Goal: Information Seeking & Learning: Learn about a topic

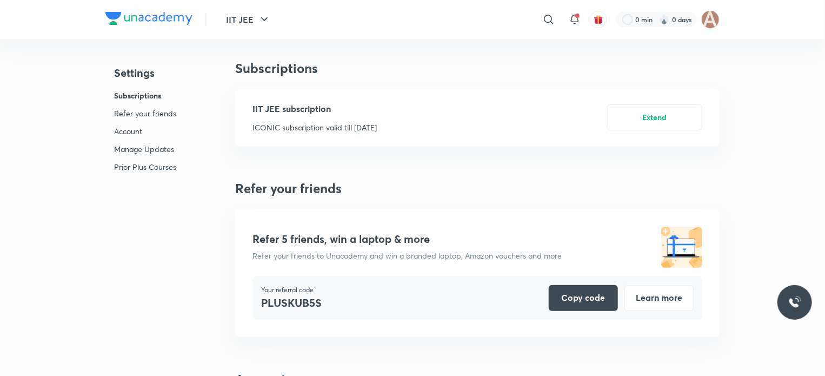
click at [139, 17] on img at bounding box center [148, 18] width 87 height 13
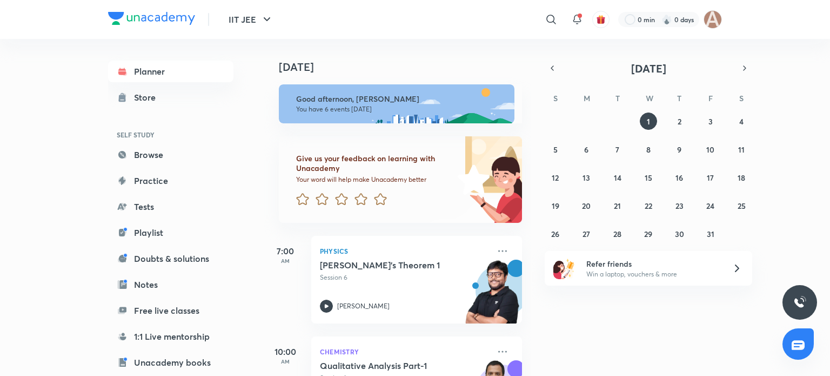
click at [605, 312] on div "Today Good afternoon, Prakul You have 6 events today Give us your feedback on l…" at bounding box center [546, 207] width 564 height 337
click at [710, 25] on img at bounding box center [713, 19] width 18 height 18
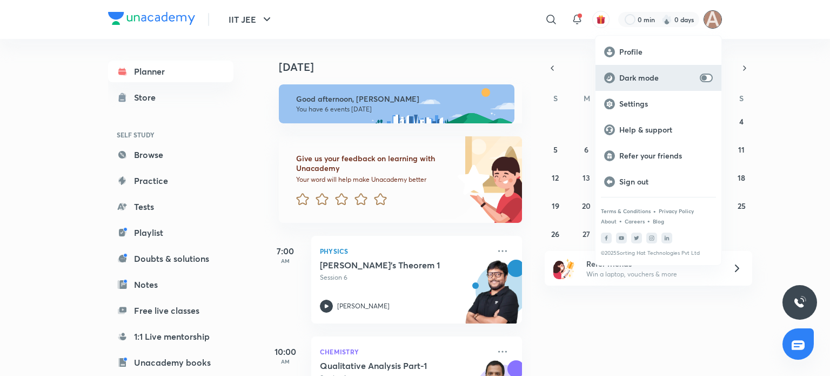
click at [655, 73] on p "Dark mode" at bounding box center [657, 78] width 76 height 10
checkbox input "true"
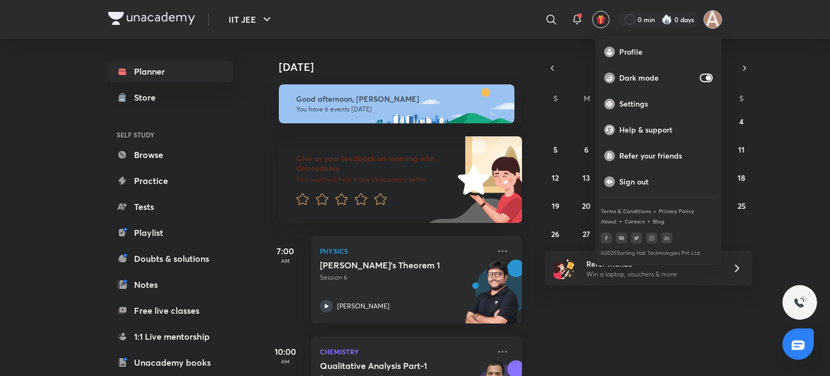
click at [625, 299] on div at bounding box center [415, 188] width 830 height 376
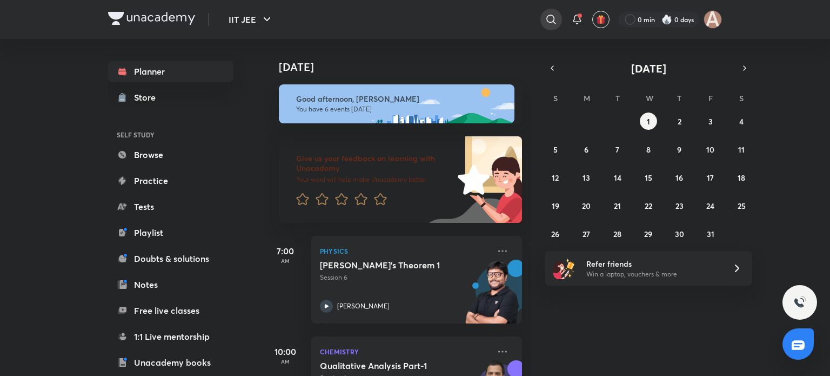
click at [546, 18] on icon at bounding box center [550, 19] width 9 height 9
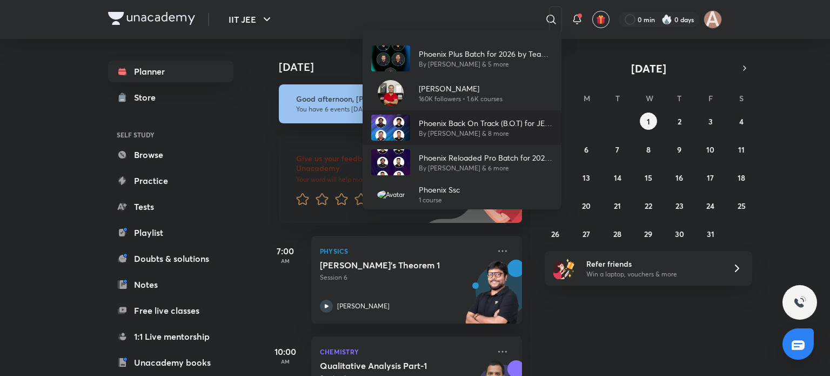
click at [404, 119] on img at bounding box center [390, 128] width 39 height 26
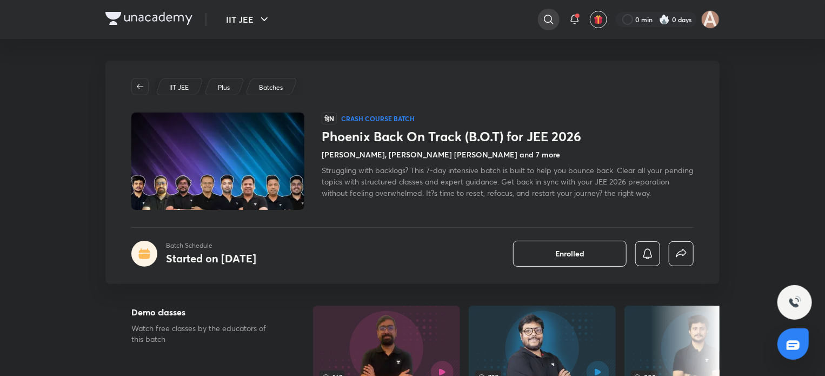
click at [551, 14] on icon at bounding box center [548, 19] width 13 height 13
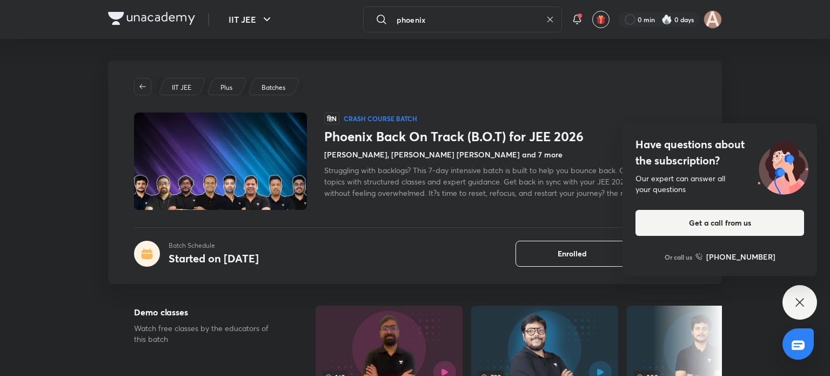
type input "phoenix"
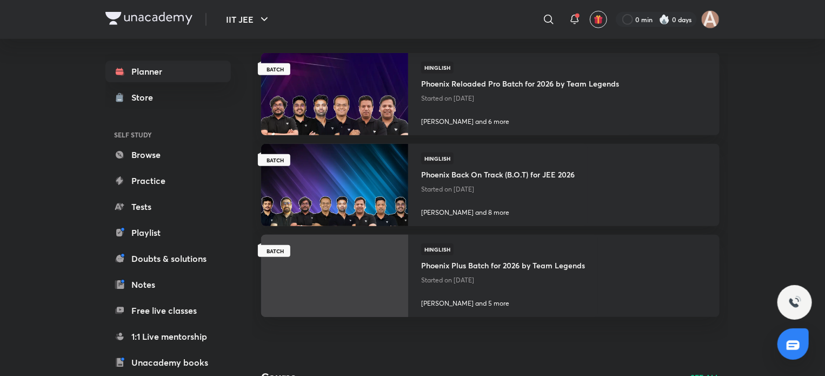
scroll to position [265, 0]
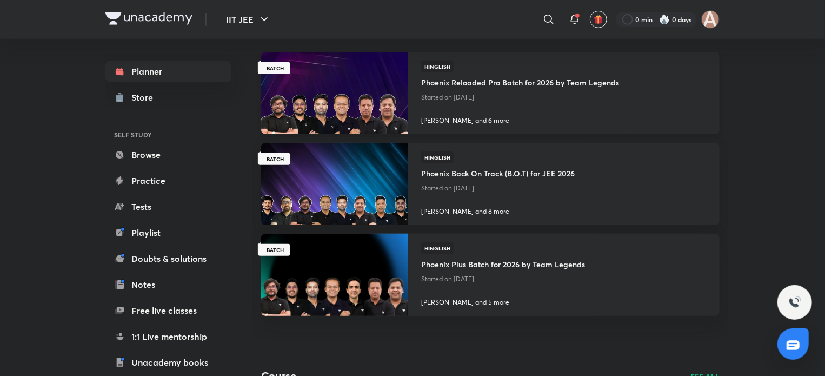
click at [327, 97] on img at bounding box center [334, 93] width 150 height 84
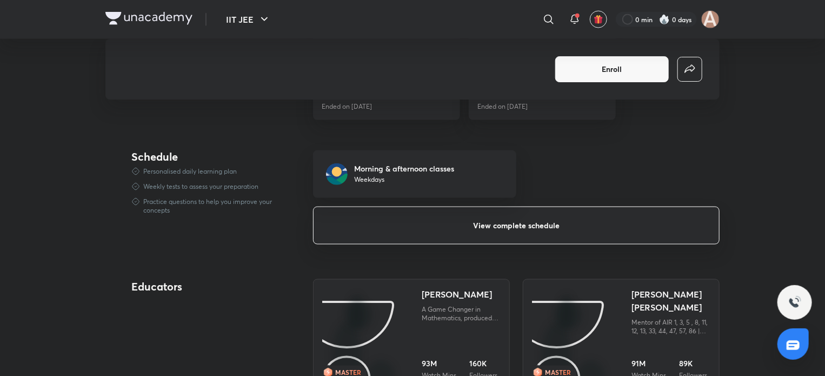
scroll to position [756, 0]
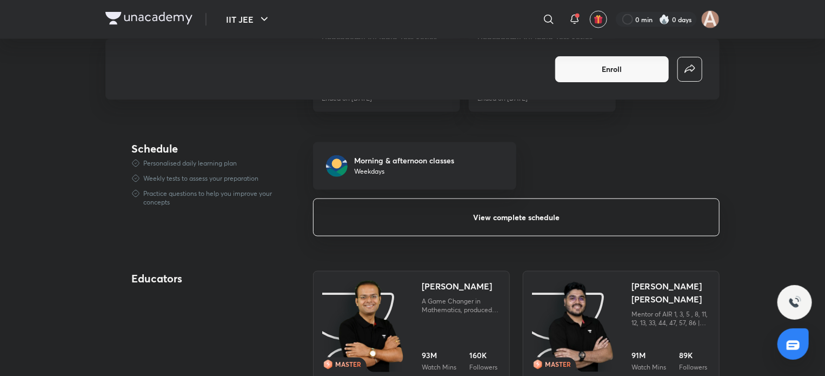
click at [393, 225] on button "View complete schedule" at bounding box center [516, 217] width 406 height 38
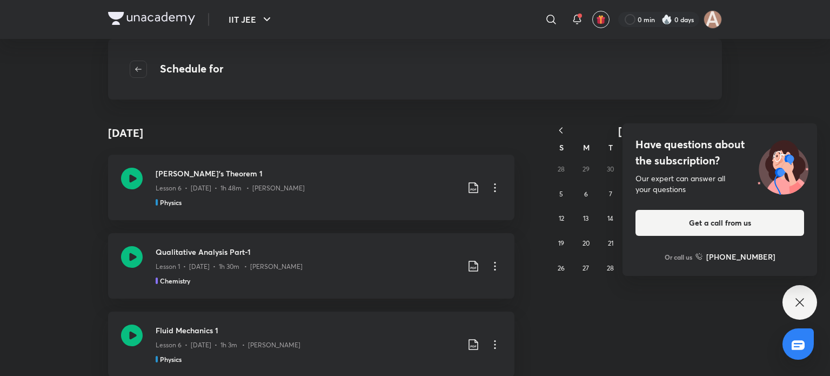
click at [788, 297] on div "Have questions about the subscription? Our expert can answer all your questions…" at bounding box center [799, 302] width 35 height 35
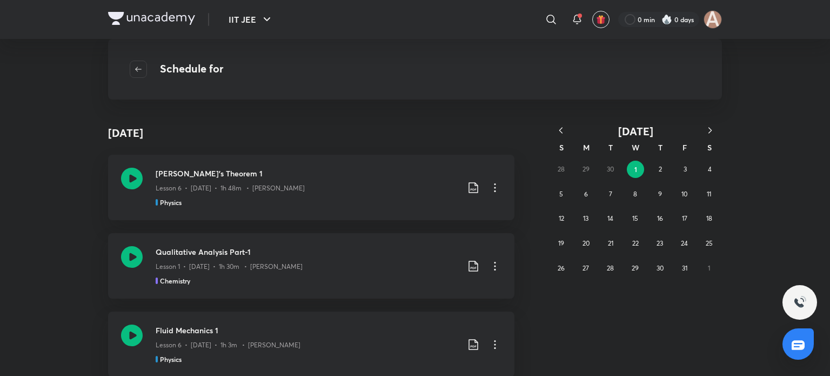
click at [563, 130] on icon "button" at bounding box center [560, 130] width 11 height 11
click at [707, 190] on abbr "13" at bounding box center [708, 194] width 5 height 8
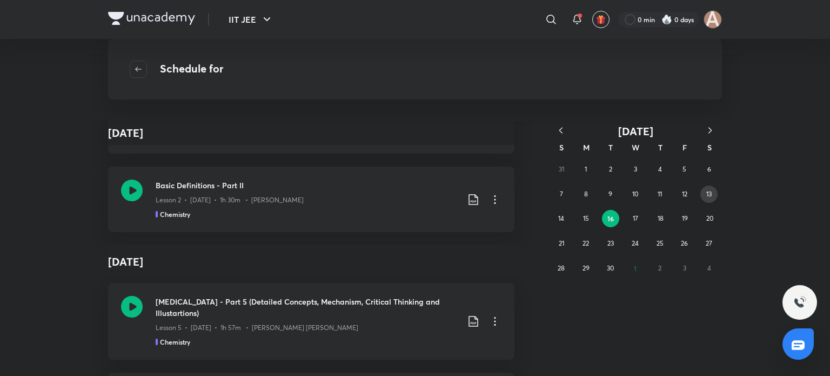
scroll to position [9172, 0]
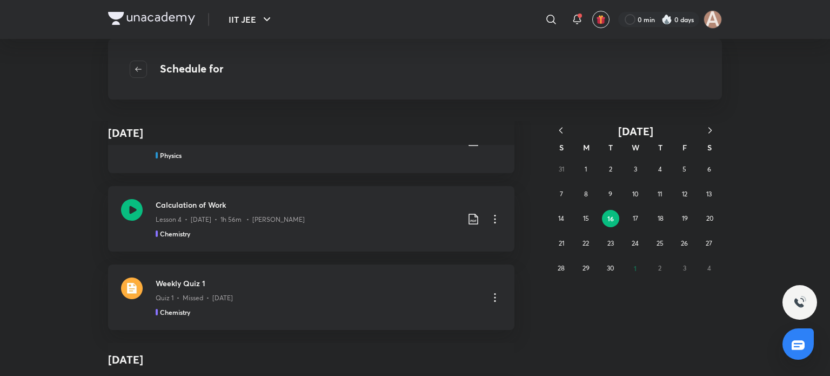
click at [562, 128] on icon "button" at bounding box center [560, 130] width 11 height 11
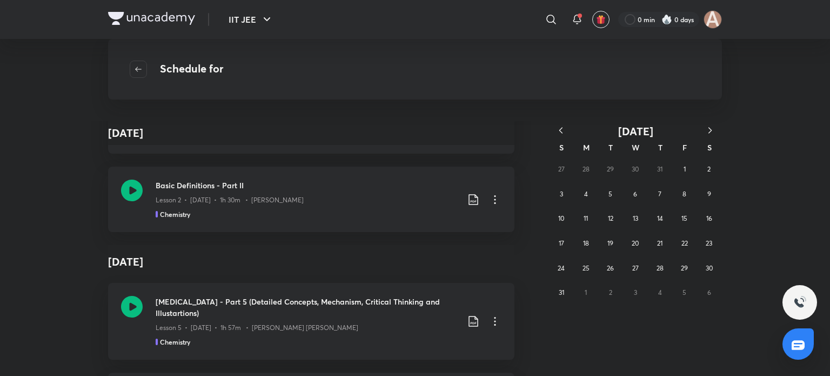
scroll to position [11996, 0]
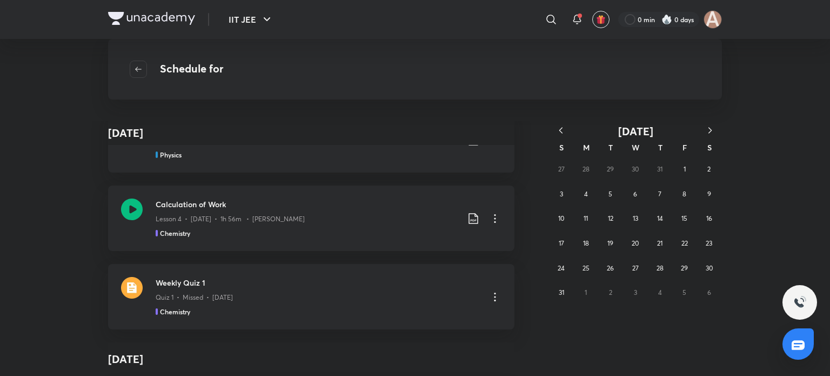
click at [562, 128] on icon "button" at bounding box center [560, 130] width 11 height 11
click at [609, 190] on abbr "10" at bounding box center [610, 194] width 6 height 8
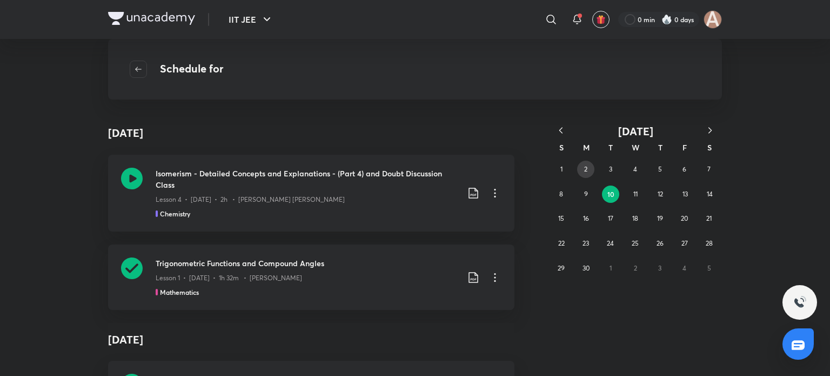
click at [581, 165] on button "2" at bounding box center [585, 168] width 17 height 17
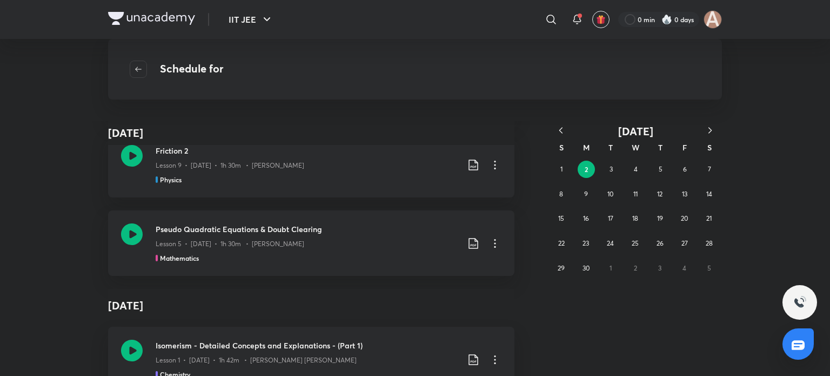
scroll to position [102, 0]
click at [610, 193] on abbr "10" at bounding box center [610, 194] width 6 height 8
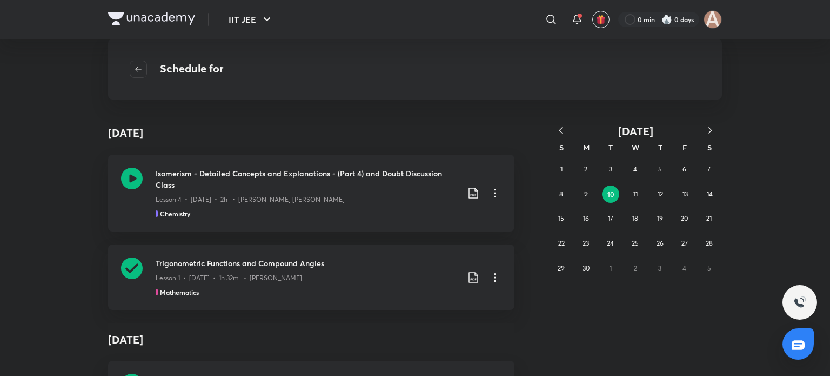
click at [709, 130] on icon "button" at bounding box center [710, 130] width 11 height 11
click at [705, 188] on button "13" at bounding box center [708, 193] width 17 height 17
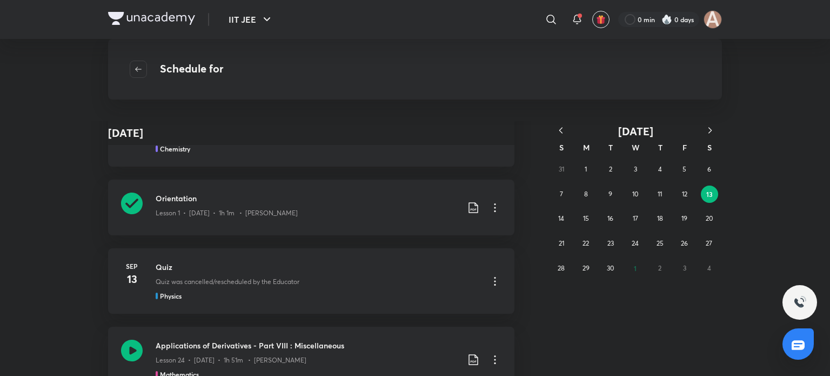
scroll to position [50, 0]
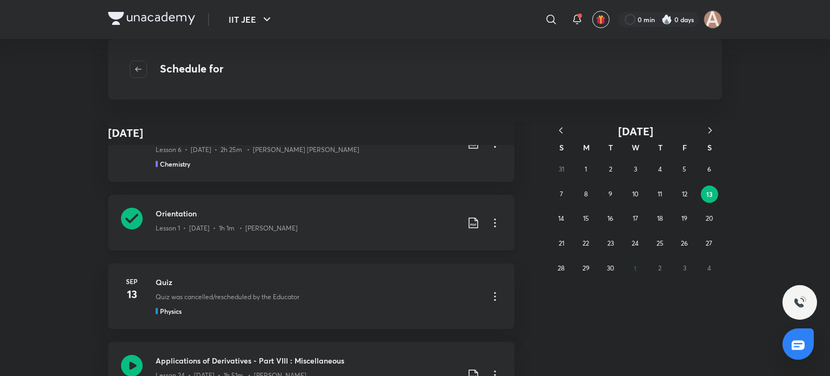
click at [267, 230] on p "Lesson 1 • Sep 13 • 1h 1m • Vineet Loomba" at bounding box center [227, 228] width 142 height 10
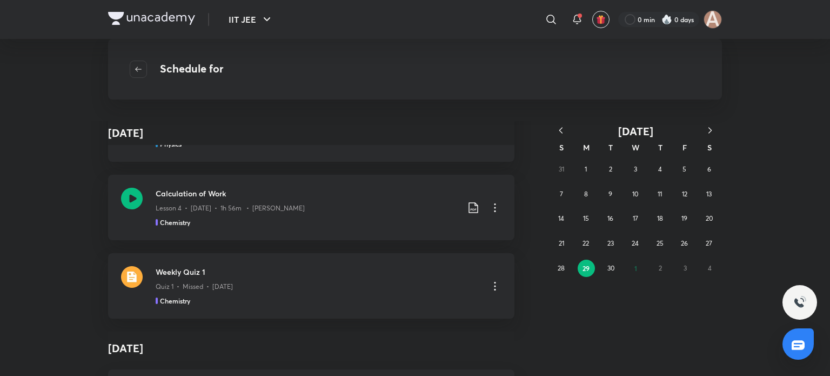
scroll to position [55143, 0]
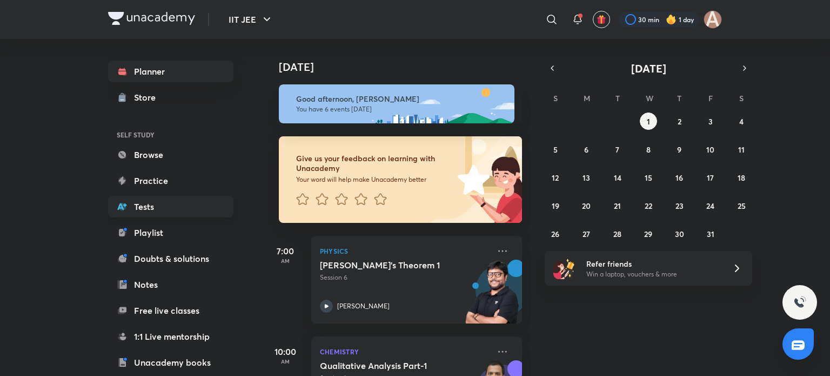
click at [146, 216] on link "Tests" at bounding box center [170, 207] width 125 height 22
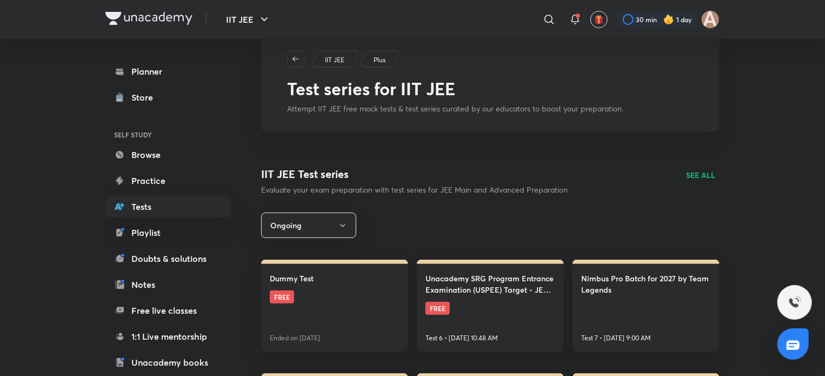
scroll to position [29, 0]
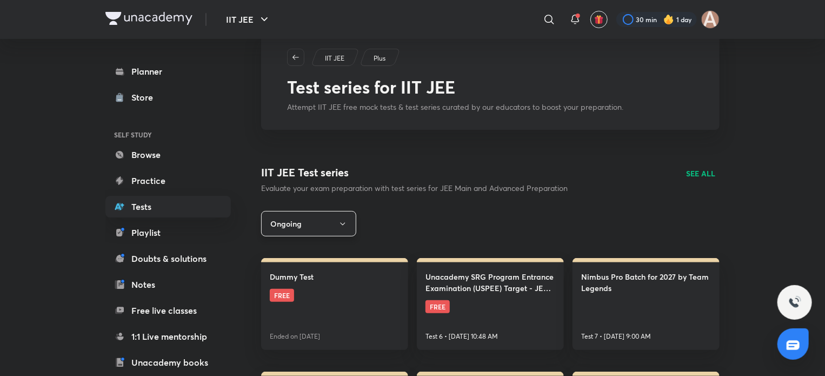
click at [322, 224] on button "Ongoing" at bounding box center [308, 223] width 95 height 25
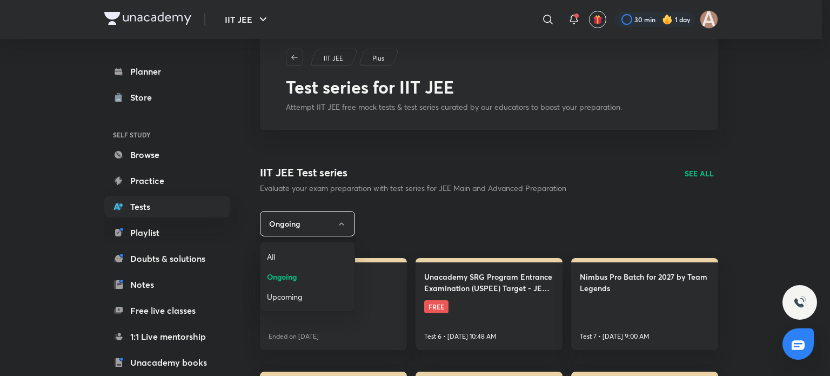
click at [322, 224] on div at bounding box center [415, 188] width 830 height 376
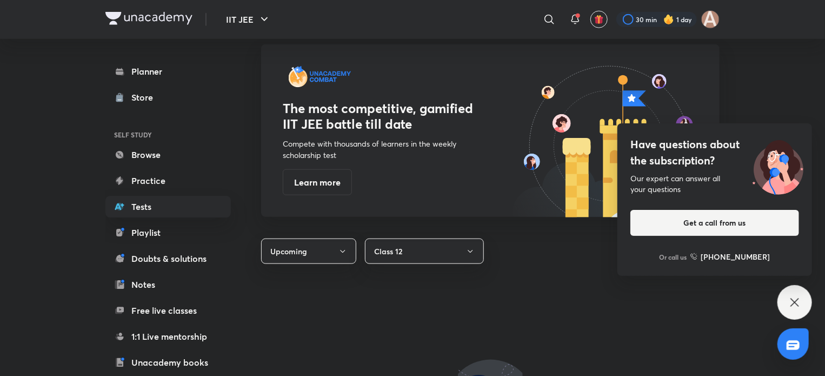
scroll to position [536, 0]
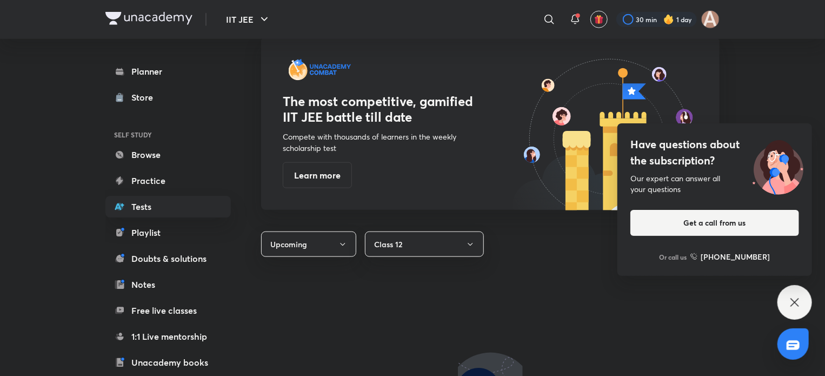
click at [804, 298] on div "Have questions about the subscription? Our expert can answer all your questions…" at bounding box center [794, 302] width 35 height 35
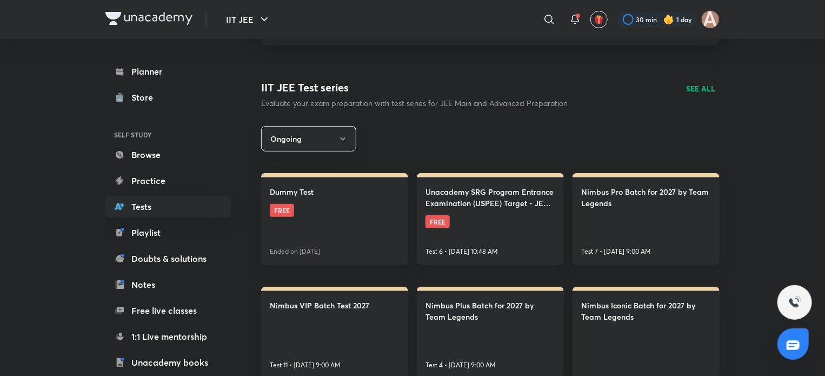
scroll to position [115, 0]
click at [543, 20] on icon at bounding box center [549, 19] width 13 height 13
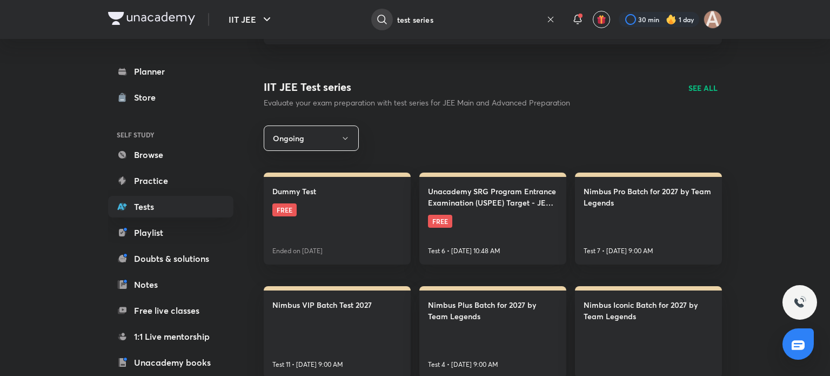
type input "test series"
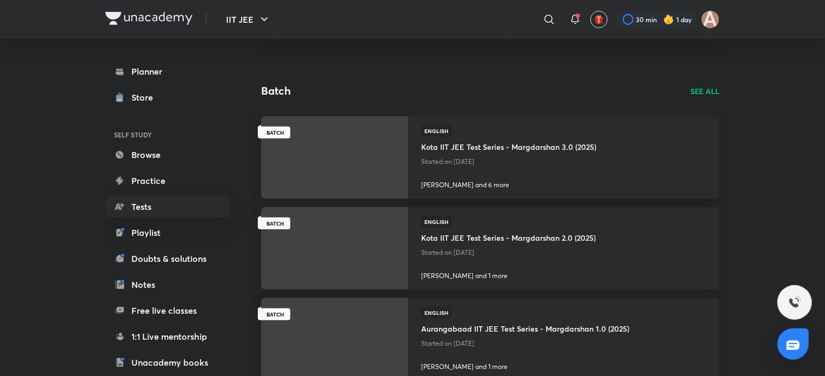
scroll to position [201, 0]
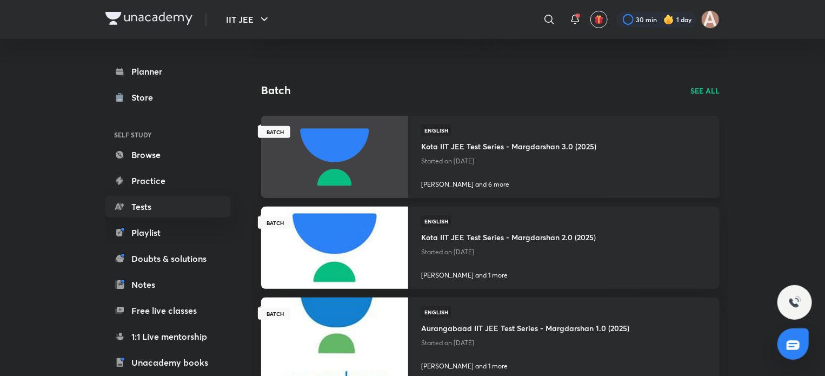
click at [372, 168] on img at bounding box center [334, 157] width 150 height 84
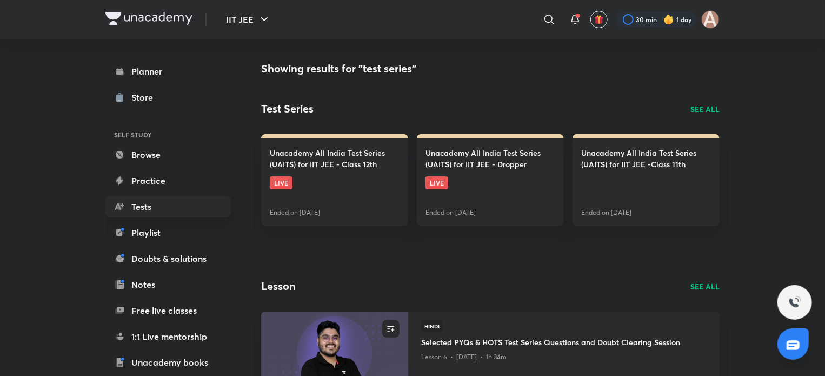
click at [709, 108] on p "SEE ALL" at bounding box center [704, 108] width 29 height 11
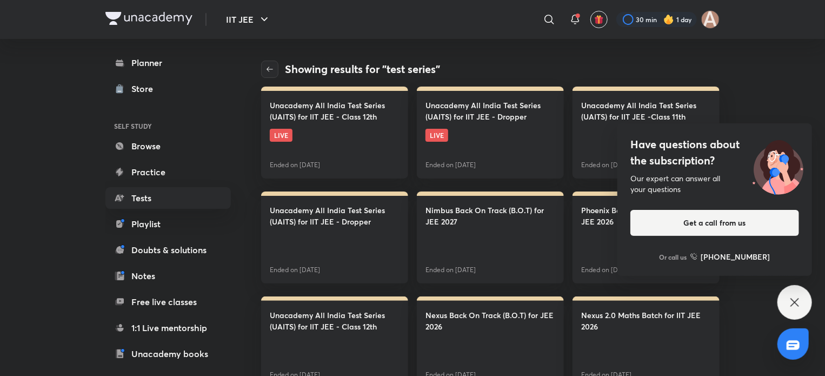
click at [794, 303] on icon at bounding box center [794, 302] width 13 height 13
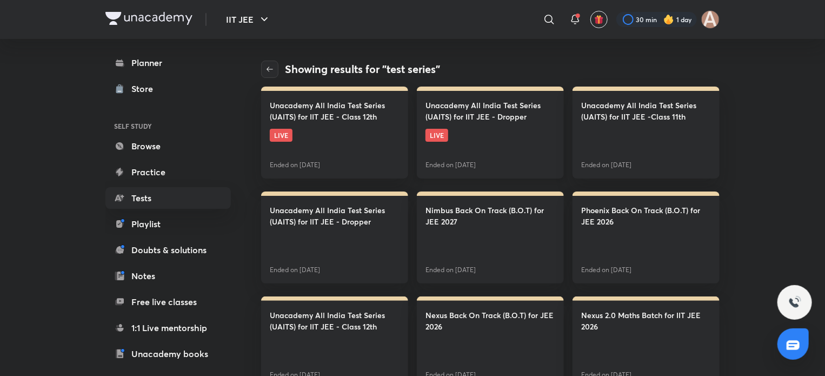
click at [486, 144] on link "Unacademy All India Test Series (UAITS) for IIT JEE - Dropper LIVE Ended on Sep…" at bounding box center [490, 132] width 147 height 92
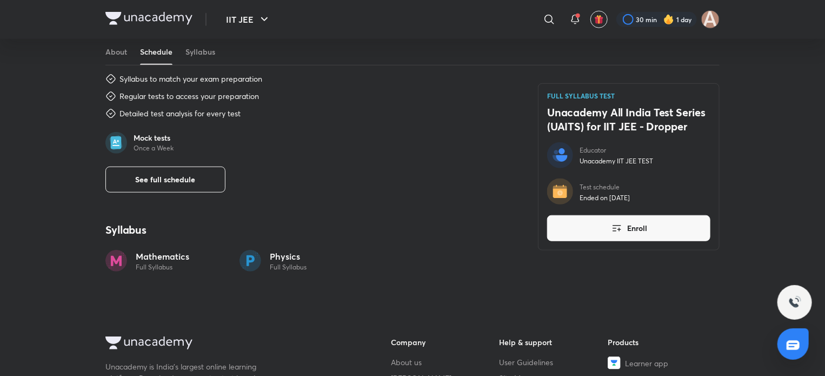
scroll to position [406, 0]
click at [157, 179] on span "See full schedule" at bounding box center [166, 178] width 60 height 11
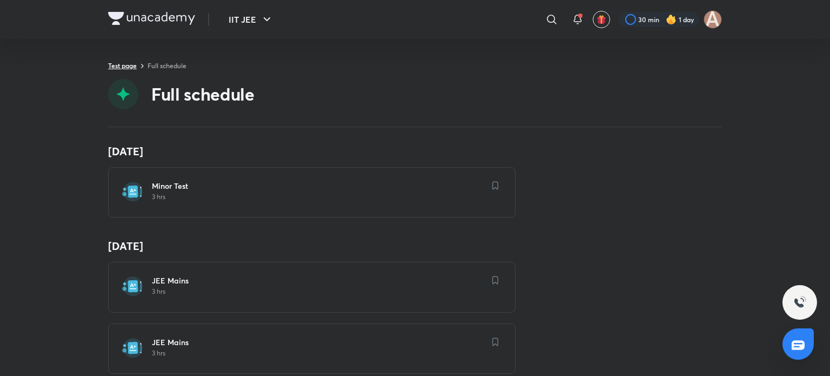
click at [131, 63] on link "Test page" at bounding box center [122, 65] width 29 height 9
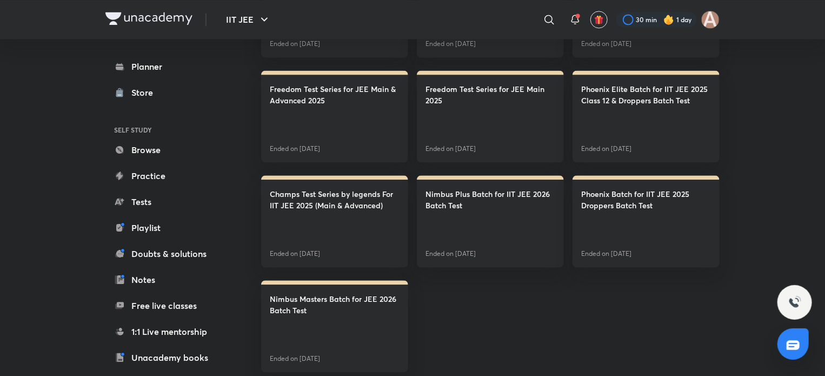
scroll to position [4, 0]
click at [164, 209] on link "Tests" at bounding box center [167, 202] width 125 height 22
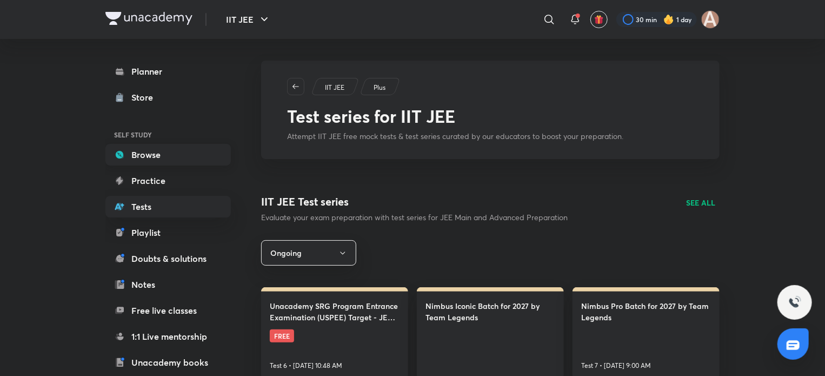
click at [156, 159] on link "Browse" at bounding box center [167, 155] width 125 height 22
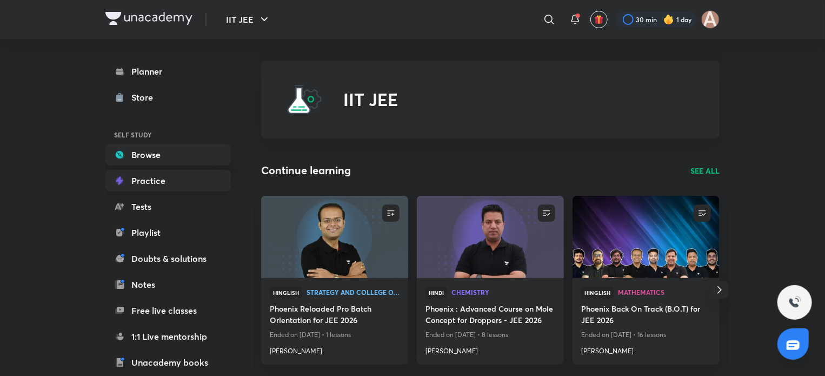
click at [170, 176] on link "Practice" at bounding box center [167, 181] width 125 height 22
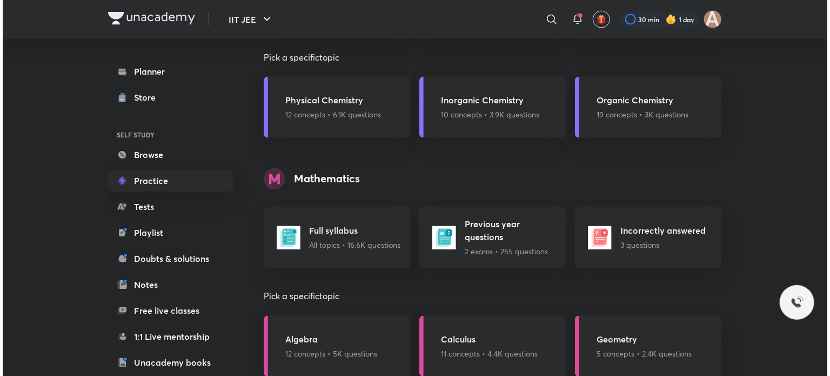
scroll to position [948, 0]
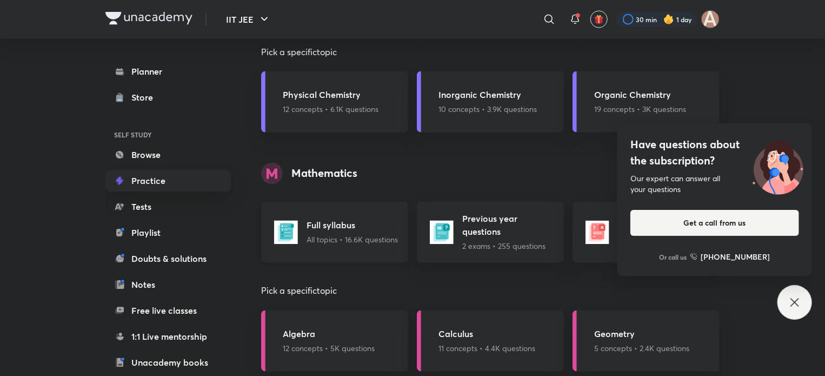
click at [347, 228] on h5 "Full syllabus" at bounding box center [351, 225] width 91 height 13
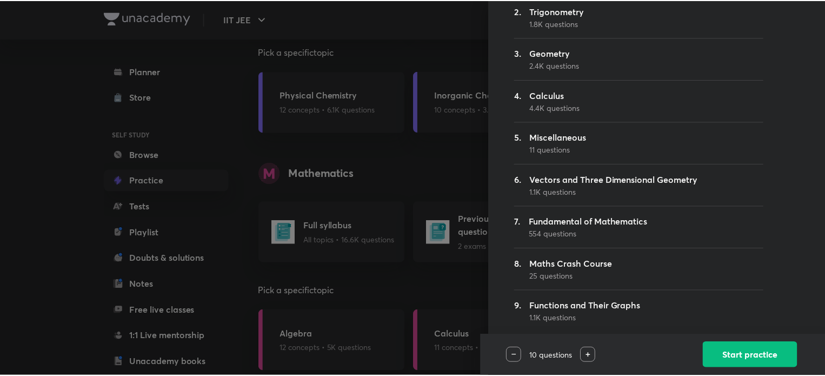
scroll to position [0, 0]
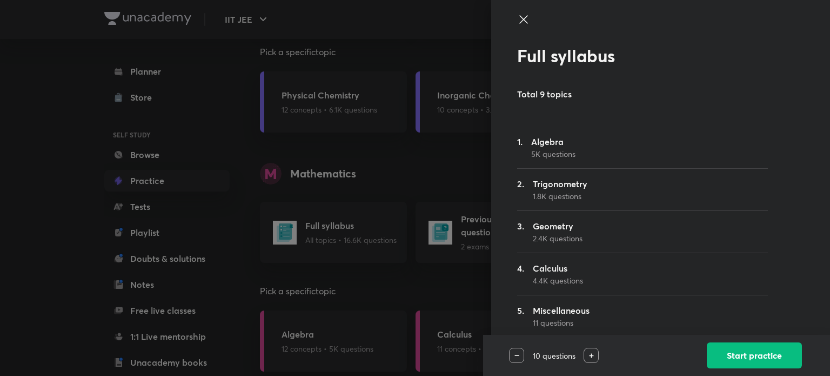
click at [517, 14] on icon at bounding box center [523, 19] width 13 height 13
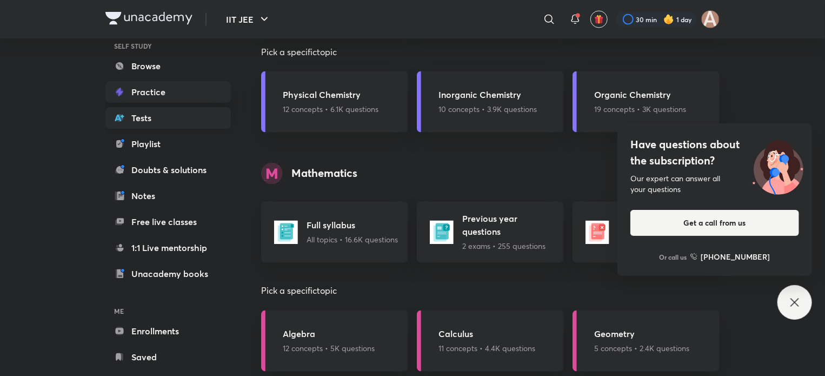
scroll to position [110, 0]
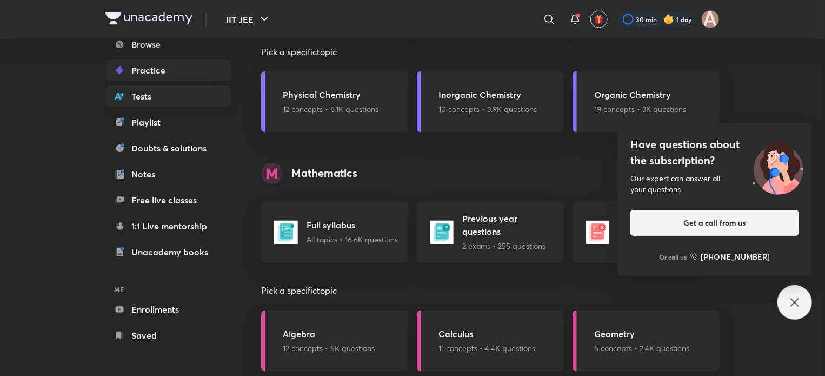
click at [157, 86] on link "Tests" at bounding box center [167, 96] width 125 height 22
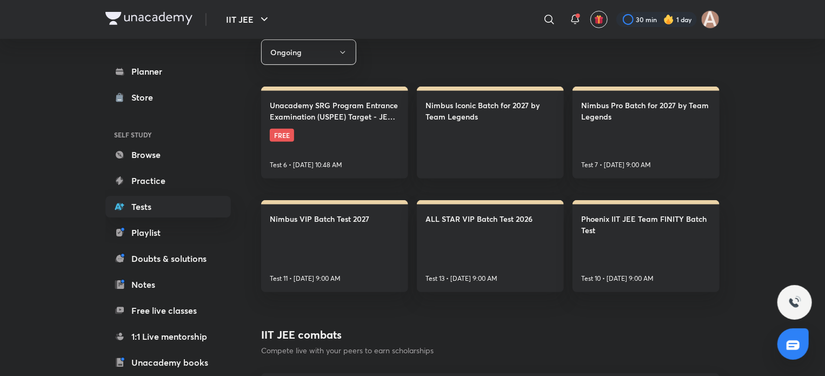
scroll to position [201, 0]
click at [630, 244] on link "Phoenix IIT JEE Team FINITY Batch Test Test 10 • Oct 5, 9:00 AM" at bounding box center [645, 245] width 147 height 92
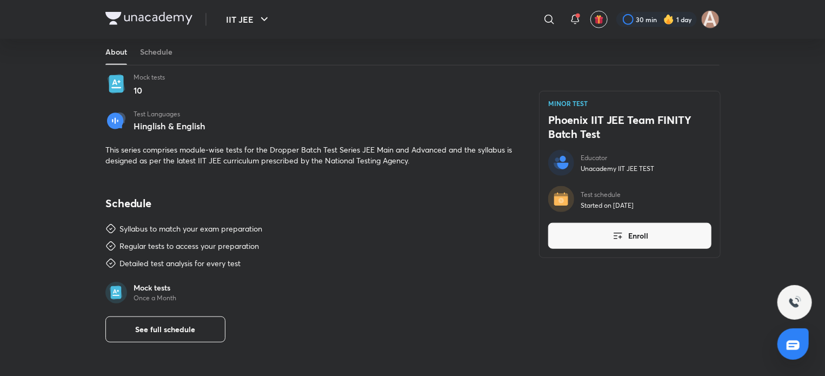
scroll to position [366, 0]
click at [143, 326] on span "See full schedule" at bounding box center [166, 327] width 60 height 11
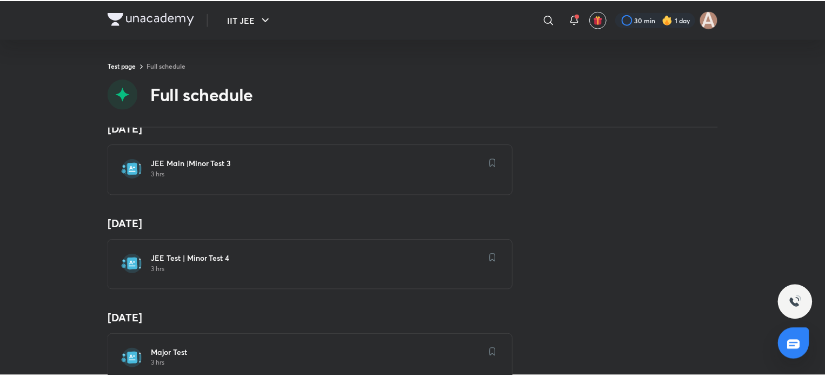
scroll to position [177, 0]
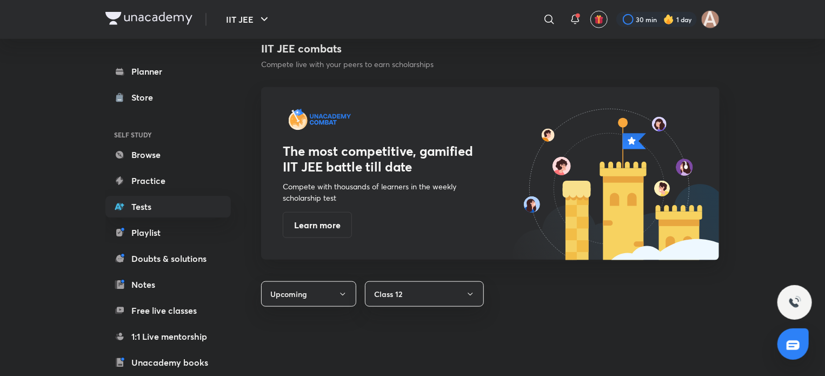
scroll to position [488, 0]
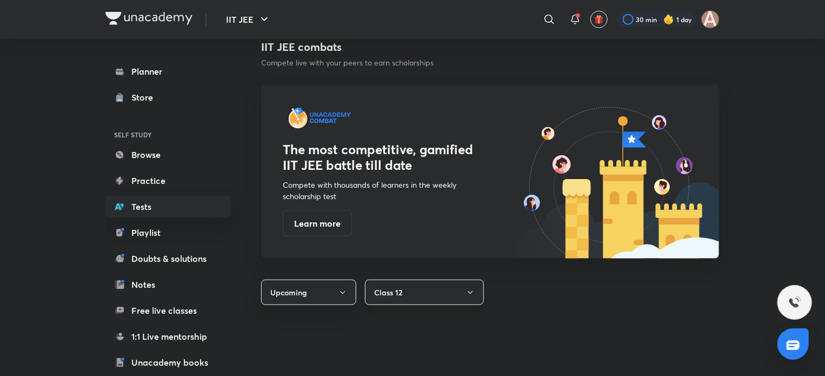
click at [398, 291] on button "Class 12" at bounding box center [424, 291] width 119 height 25
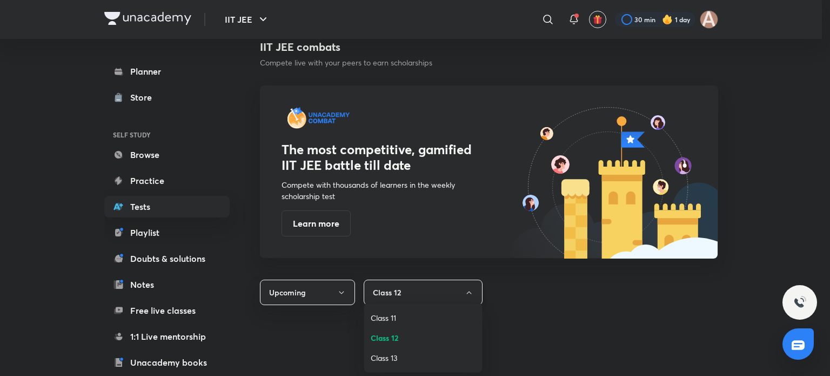
click at [398, 291] on div at bounding box center [415, 188] width 830 height 376
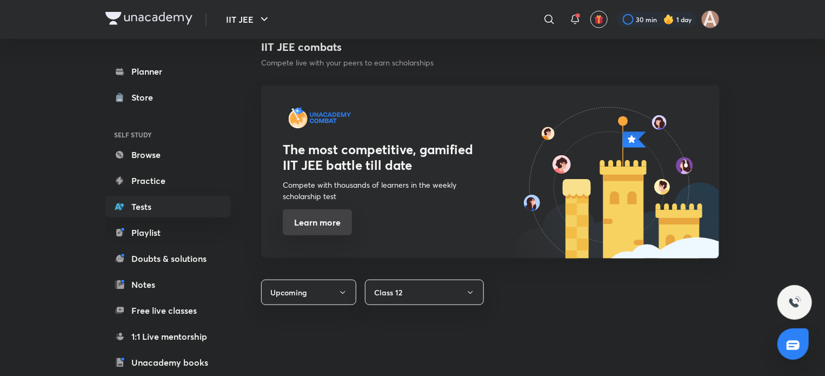
click at [329, 221] on button "Learn more" at bounding box center [317, 222] width 69 height 26
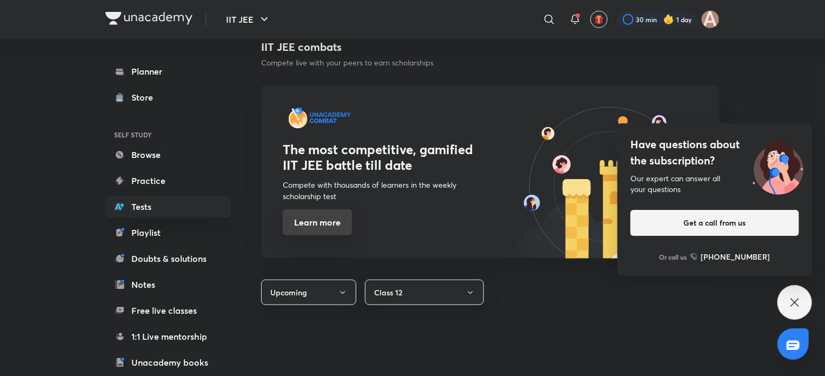
click at [329, 221] on button "Learn more" at bounding box center [317, 222] width 69 height 26
click at [344, 296] on icon "button" at bounding box center [342, 292] width 9 height 9
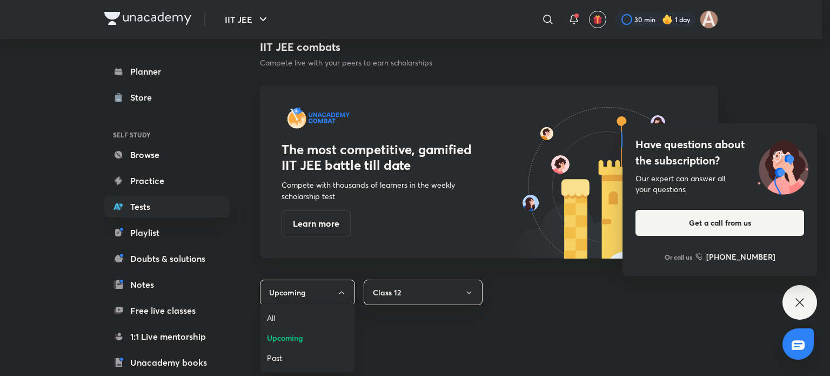
click at [344, 296] on div at bounding box center [415, 188] width 830 height 376
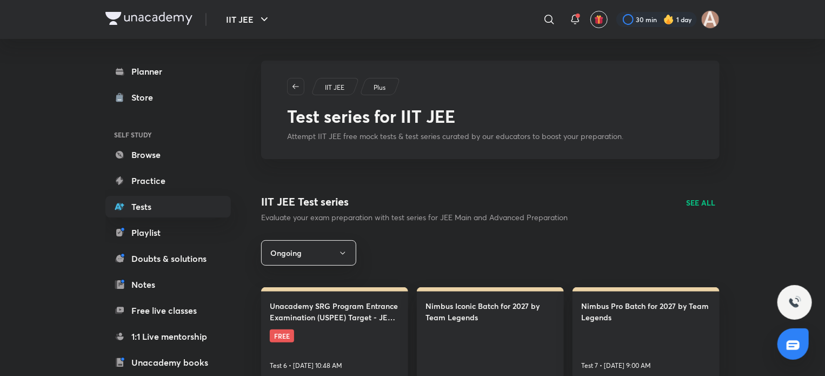
click at [687, 205] on p "SEE ALL" at bounding box center [700, 202] width 29 height 11
click at [698, 204] on p "SEE ALL" at bounding box center [700, 202] width 29 height 11
click at [702, 200] on p "SEE ALL" at bounding box center [700, 202] width 29 height 11
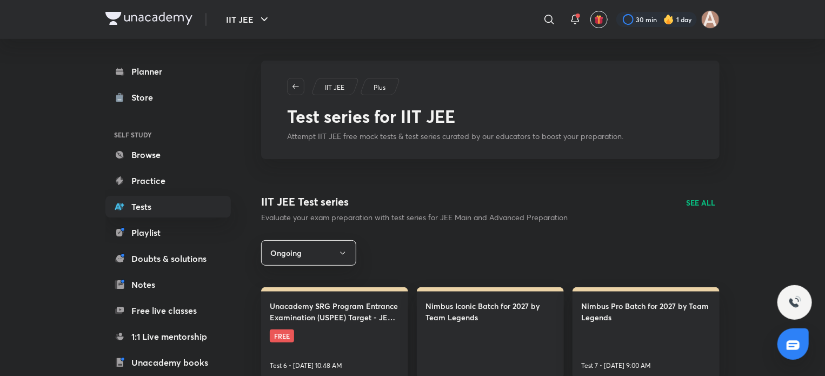
click at [702, 200] on p "SEE ALL" at bounding box center [700, 202] width 29 height 11
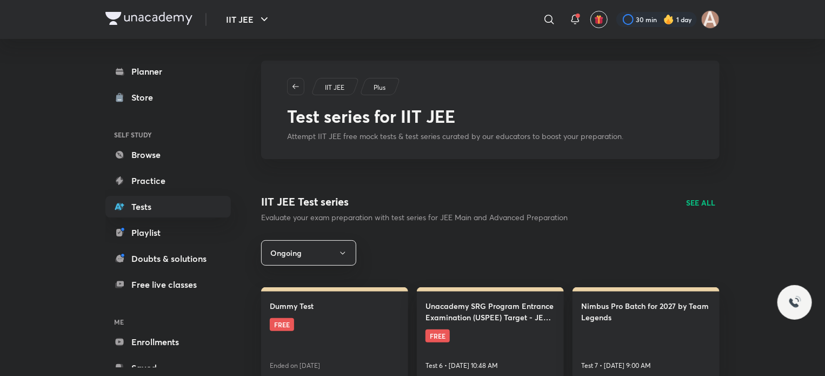
click at [698, 197] on p "SEE ALL" at bounding box center [700, 202] width 29 height 11
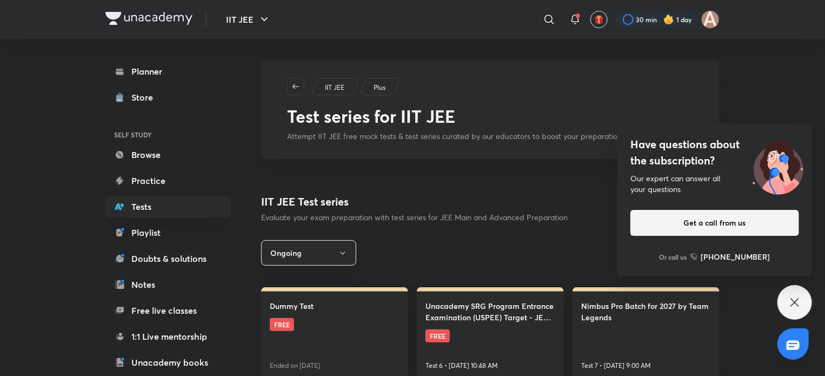
click at [795, 300] on icon at bounding box center [794, 302] width 13 height 13
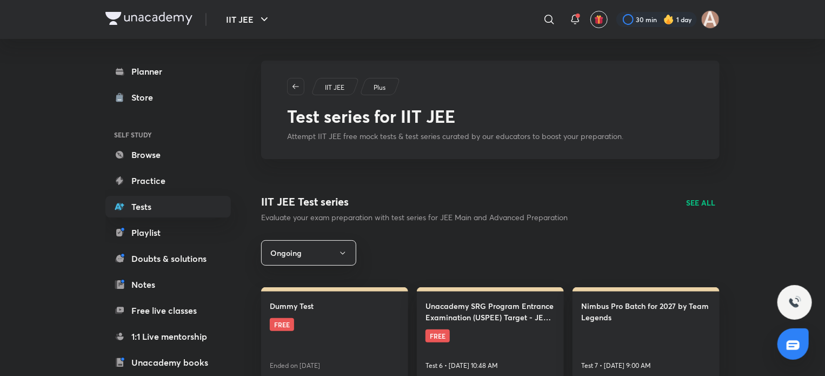
click at [707, 206] on p "SEE ALL" at bounding box center [700, 202] width 29 height 11
click at [573, 18] on icon at bounding box center [574, 19] width 13 height 13
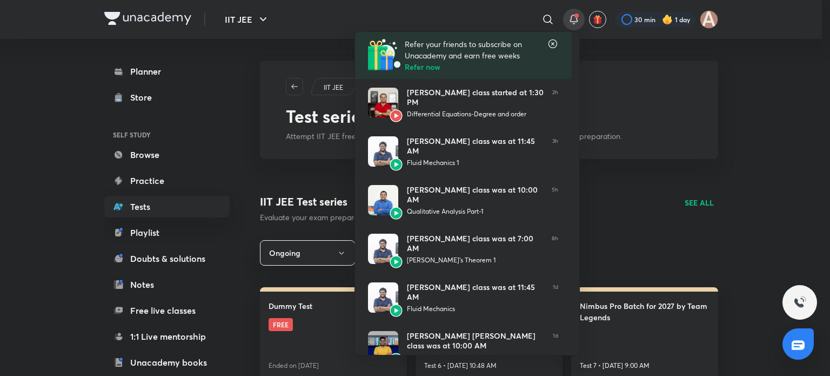
click at [550, 43] on icon at bounding box center [552, 43] width 11 height 11
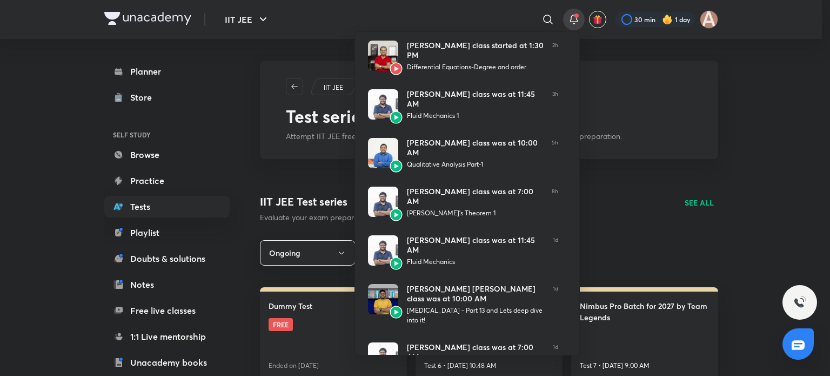
click at [624, 162] on div at bounding box center [415, 188] width 830 height 376
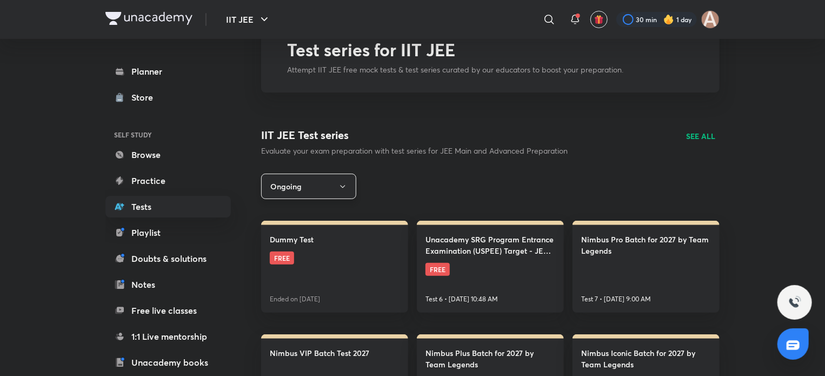
scroll to position [67, 0]
click at [340, 182] on icon "button" at bounding box center [342, 186] width 9 height 9
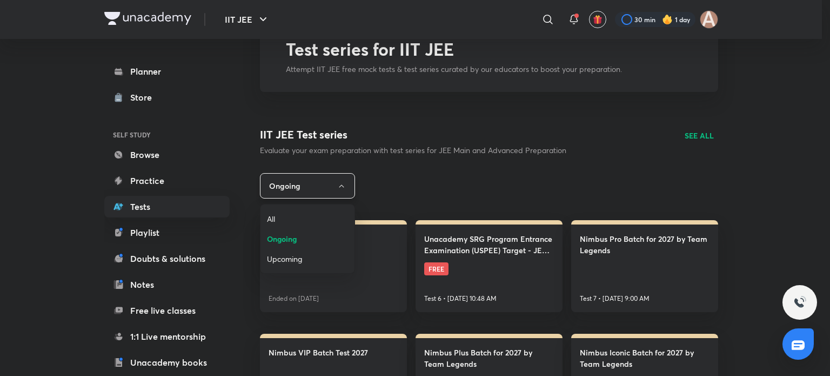
click at [340, 181] on div at bounding box center [415, 188] width 830 height 376
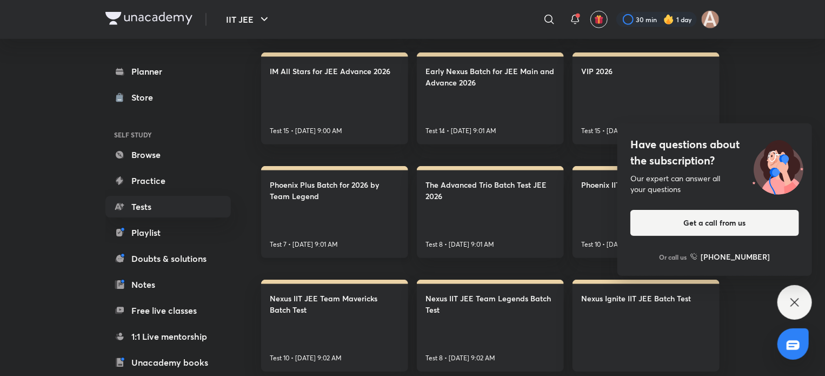
scroll to position [322, 0]
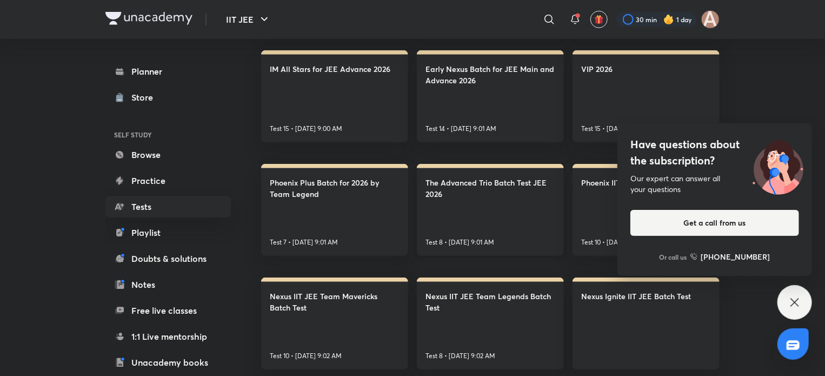
click at [521, 223] on link "The Advanced Trio Batch Test JEE 2026 Test 8 • [DATE] 9:01 AM" at bounding box center [490, 210] width 147 height 92
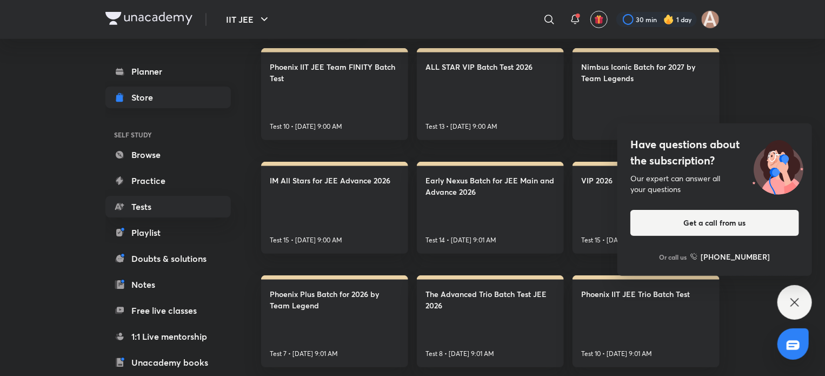
click at [155, 106] on link "Store" at bounding box center [167, 97] width 125 height 22
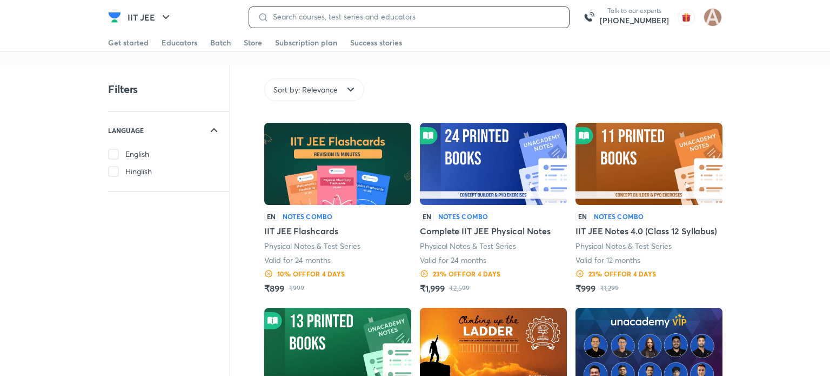
click at [363, 16] on input at bounding box center [415, 16] width 292 height 9
type input "test series"
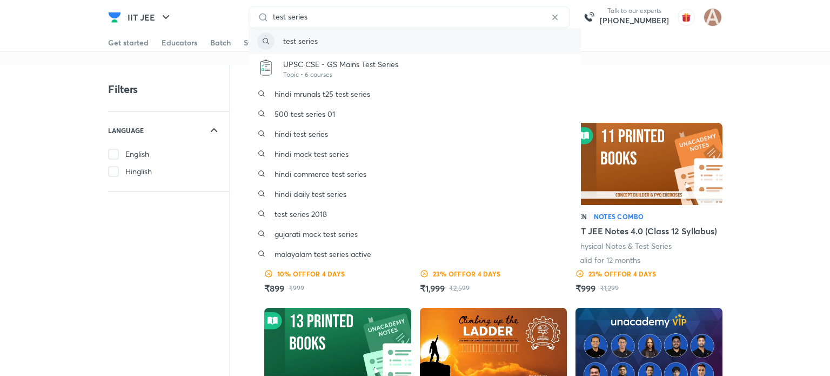
click at [363, 43] on div "test series" at bounding box center [415, 41] width 332 height 26
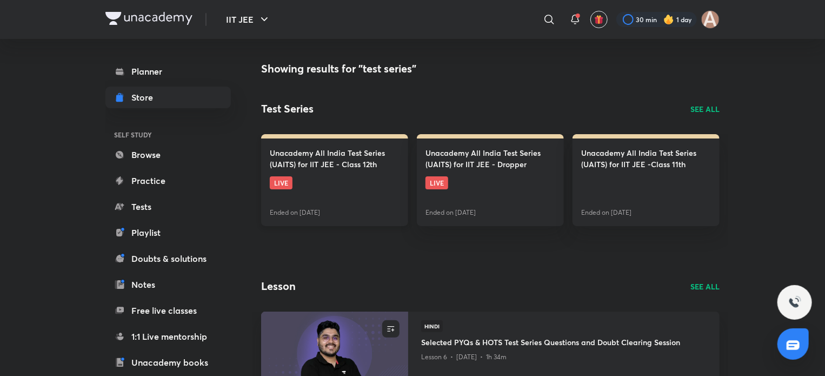
click at [352, 191] on link "Unacademy All India Test Series (UAITS) for IIT JEE - Class 12th LIVE Ended on …" at bounding box center [334, 180] width 147 height 92
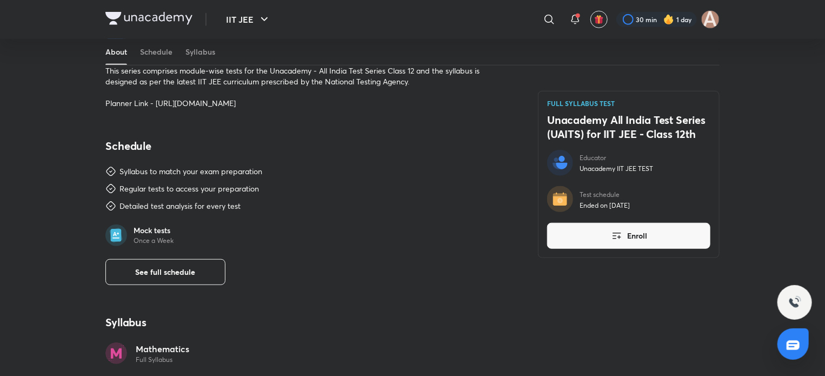
scroll to position [332, 0]
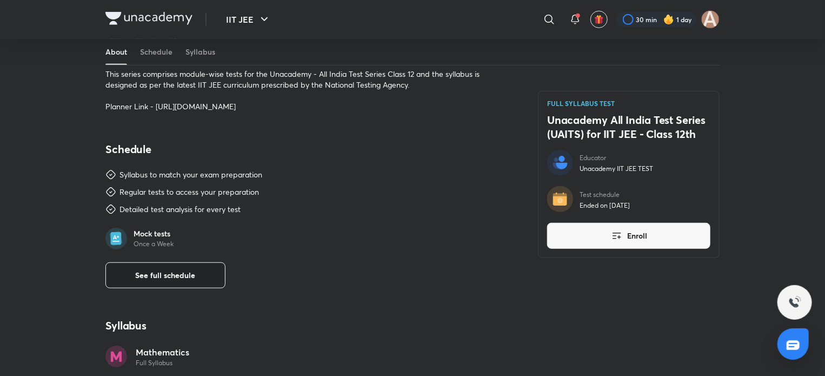
click at [148, 265] on button "See full schedule" at bounding box center [165, 275] width 120 height 26
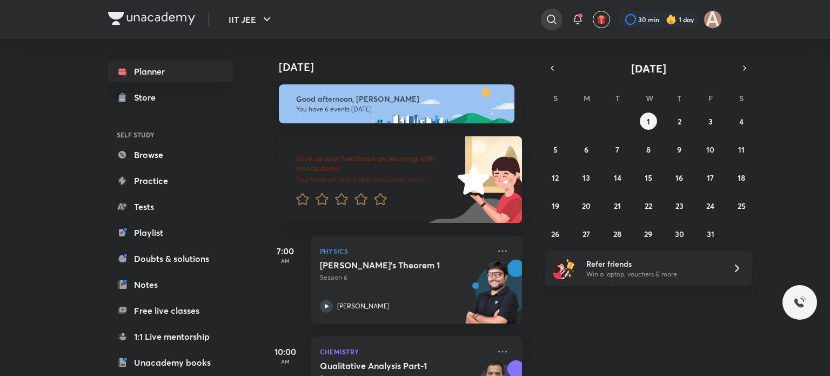
click at [553, 19] on icon at bounding box center [551, 19] width 13 height 13
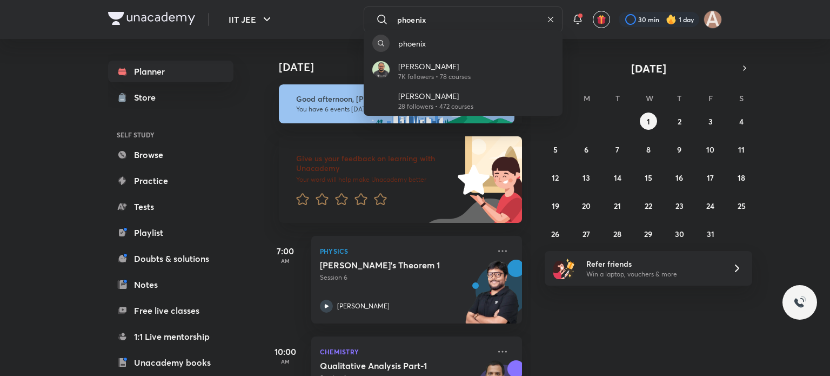
type input "phoenix"
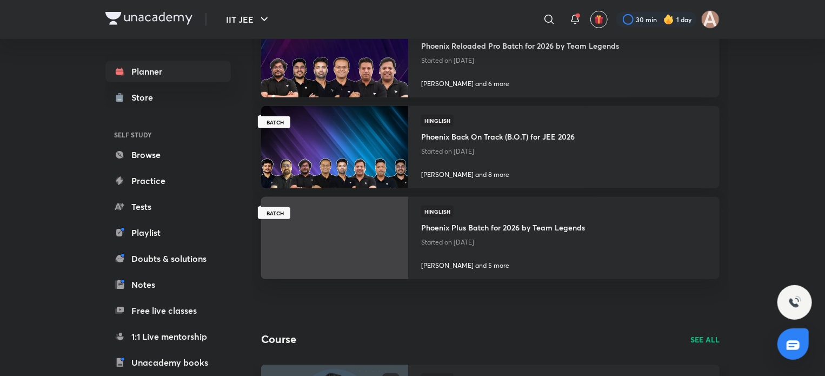
scroll to position [306, 0]
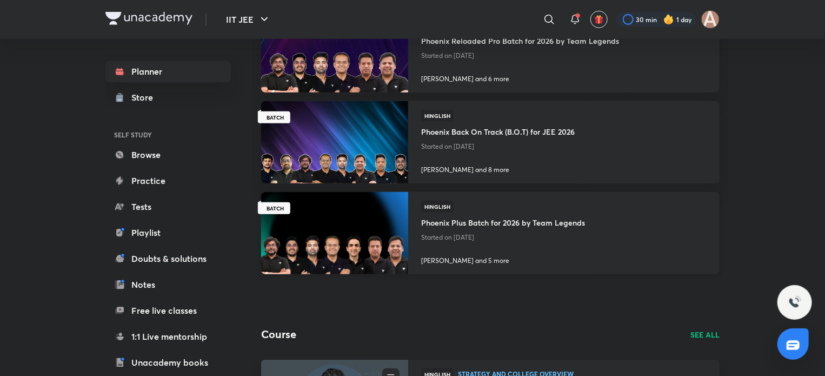
click at [303, 231] on img at bounding box center [334, 233] width 150 height 84
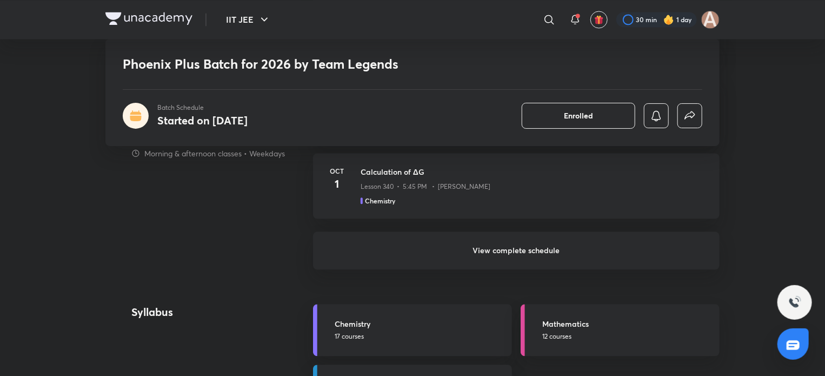
scroll to position [1116, 0]
click at [491, 250] on h6 "View complete schedule" at bounding box center [516, 249] width 406 height 38
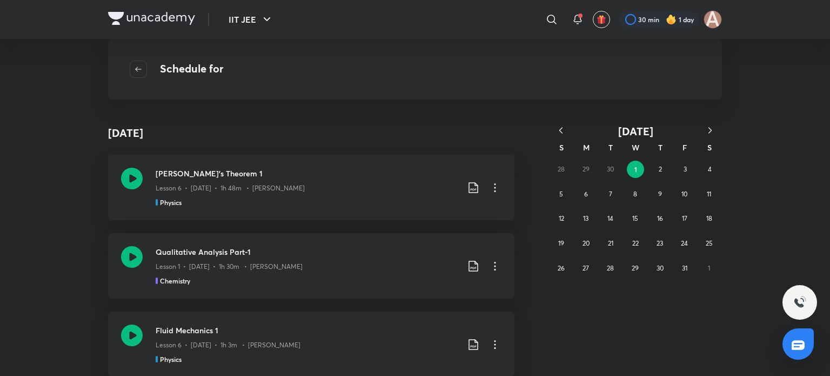
click at [563, 129] on icon "button" at bounding box center [560, 130] width 11 height 11
click at [610, 193] on abbr "10" at bounding box center [610, 194] width 6 height 8
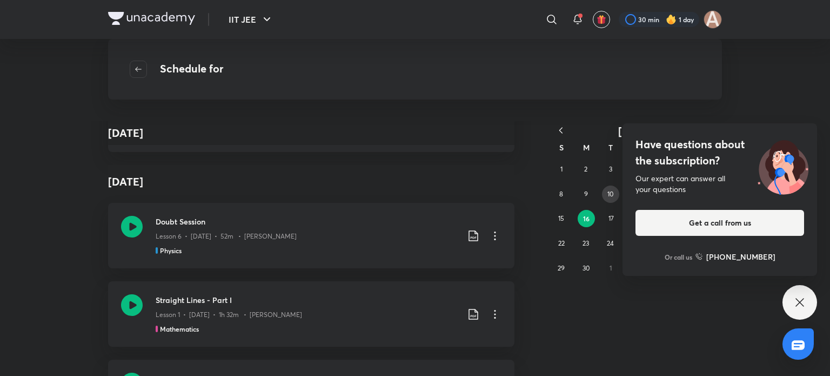
scroll to position [4446, 0]
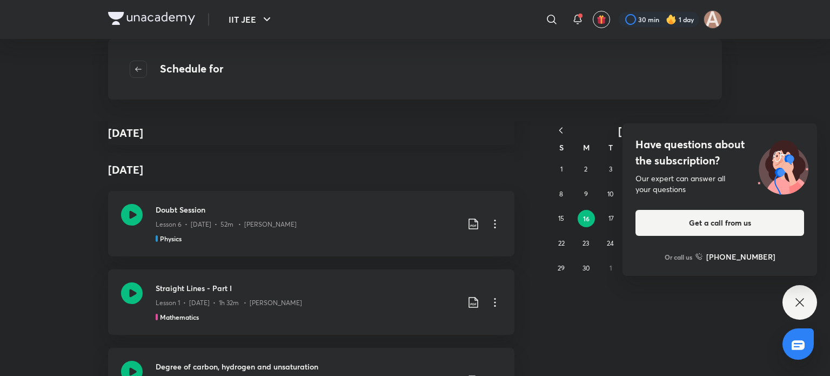
click at [795, 292] on div "Have questions about the subscription? Our expert can answer all your questions…" at bounding box center [799, 302] width 35 height 35
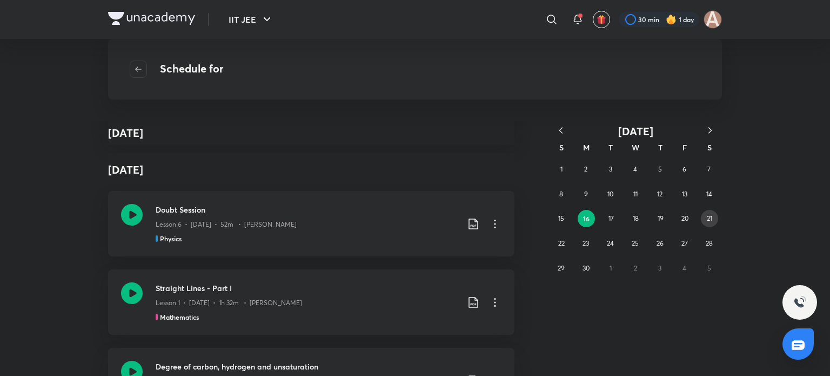
click at [700, 215] on div "1 2 3 4 5 6 7 8 9 10 11 12 13 14 15 16 17 18 19 20 21 22 23 24 25 26 27 28 29 3…" at bounding box center [635, 218] width 173 height 123
click at [707, 216] on abbr "21" at bounding box center [709, 218] width 5 height 8
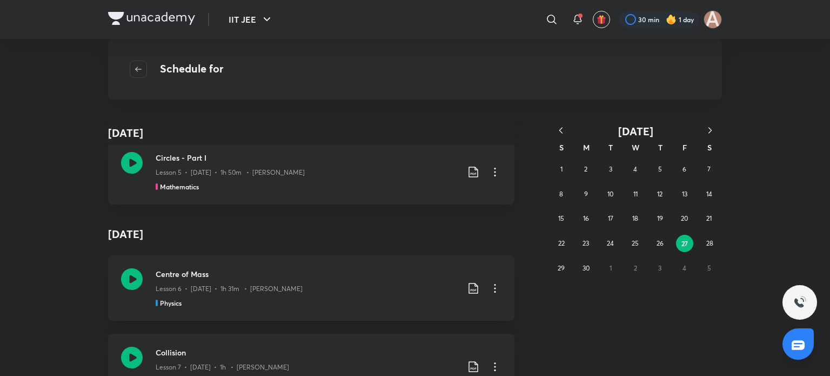
scroll to position [2825, 0]
click at [711, 128] on icon "button" at bounding box center [710, 130] width 11 height 11
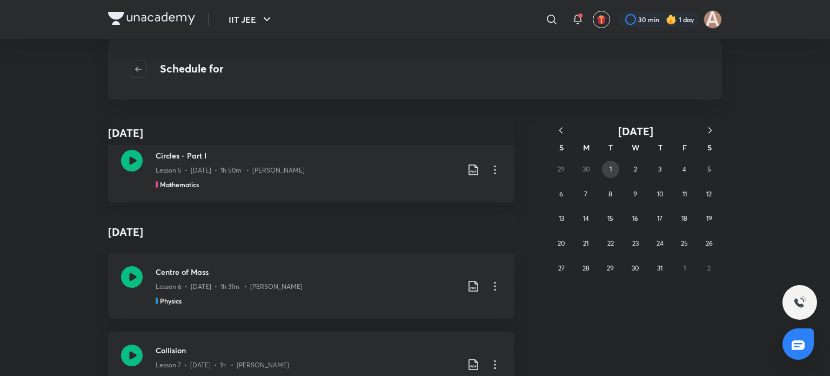
click at [610, 168] on abbr "1" at bounding box center [611, 169] width 2 height 8
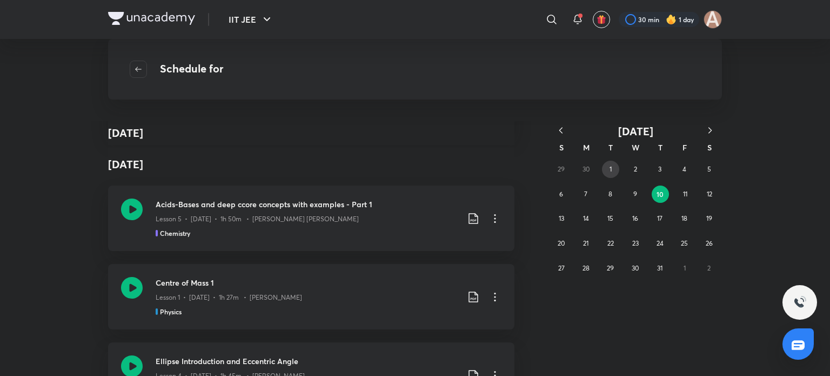
scroll to position [3557, 0]
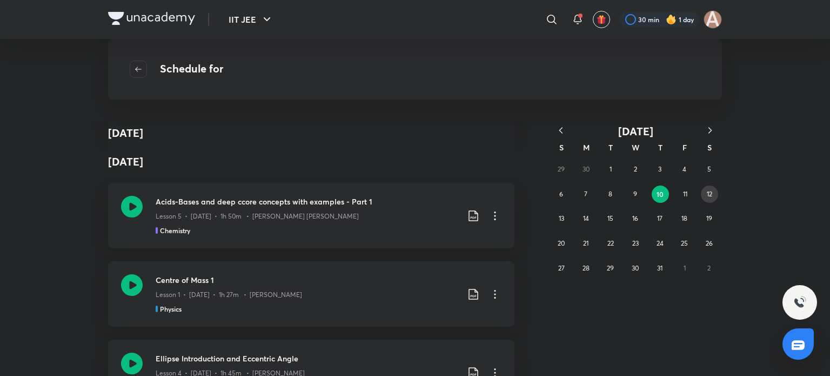
click at [709, 190] on abbr "12" at bounding box center [709, 194] width 5 height 8
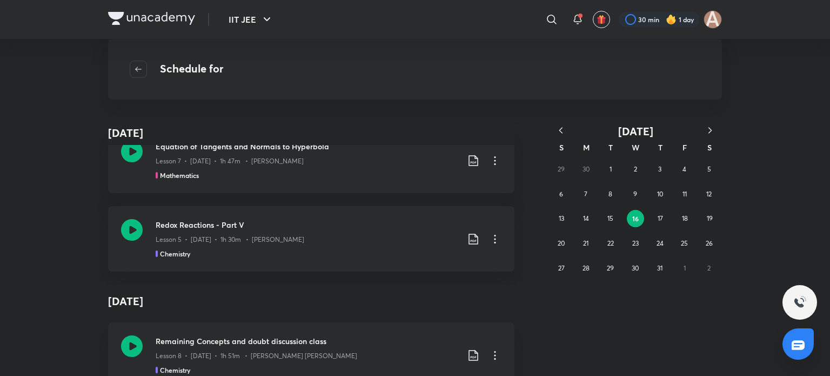
scroll to position [2779, 0]
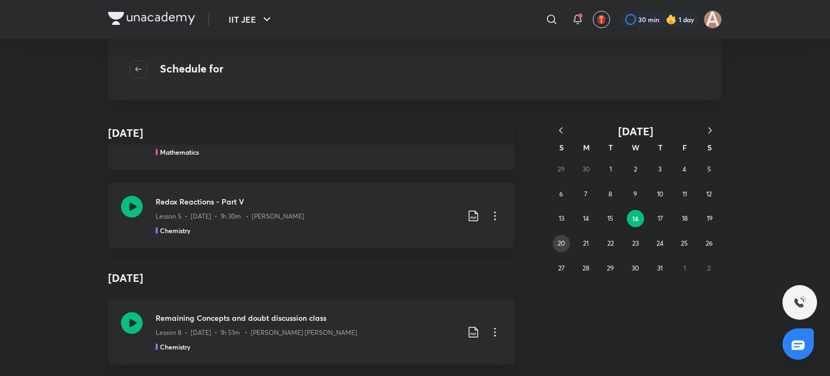
click at [562, 238] on button "20" at bounding box center [561, 243] width 17 height 17
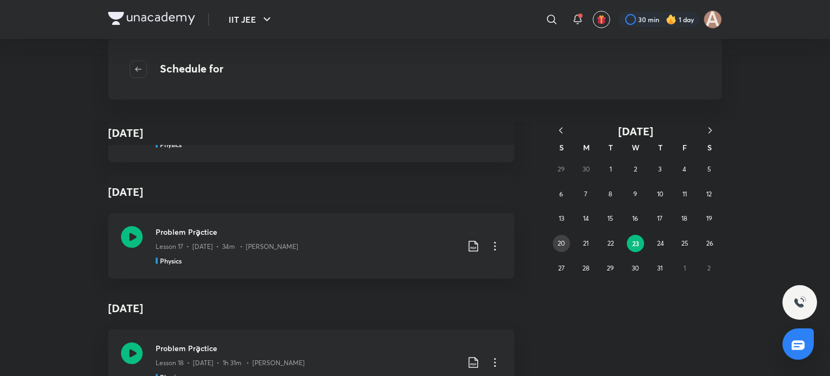
scroll to position [2597, 0]
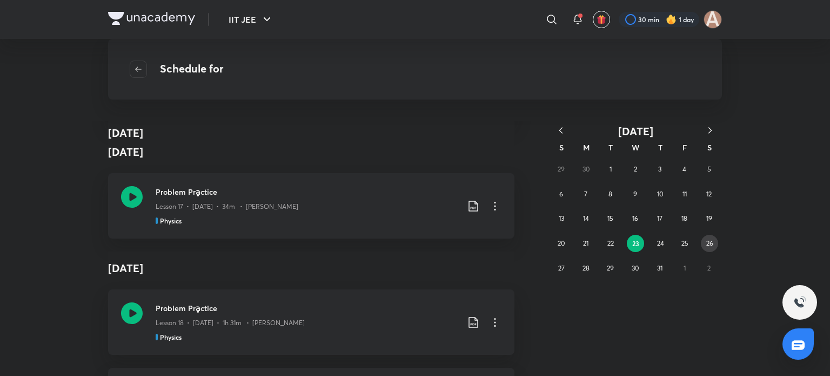
click at [706, 239] on abbr "26" at bounding box center [709, 243] width 7 height 8
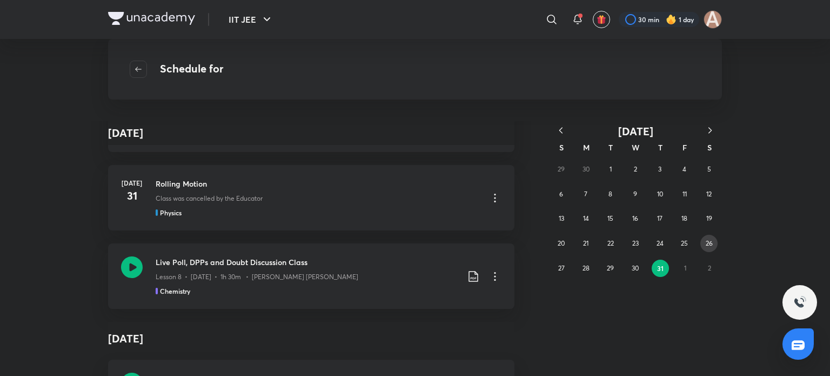
scroll to position [1631, 0]
click at [707, 124] on button "button" at bounding box center [710, 131] width 24 height 14
click at [681, 164] on button "1" at bounding box center [685, 168] width 17 height 17
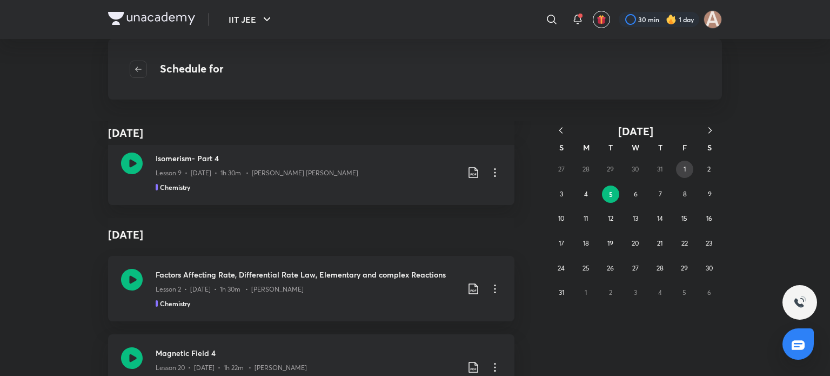
scroll to position [2823, 0]
click at [708, 193] on abbr "9" at bounding box center [710, 194] width 4 height 8
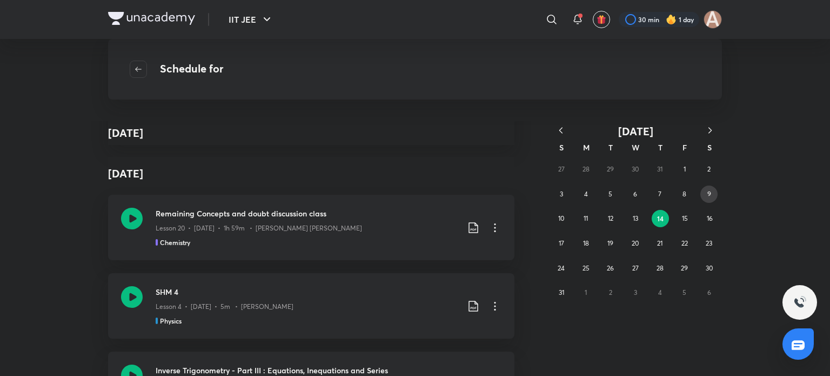
scroll to position [2700, 0]
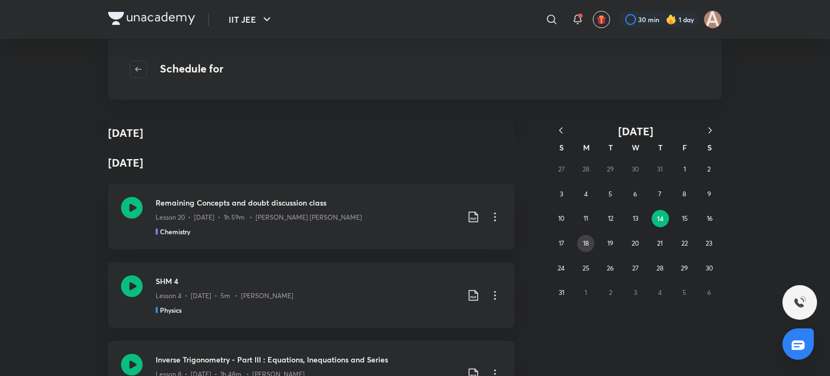
click at [592, 244] on button "18" at bounding box center [585, 243] width 17 height 17
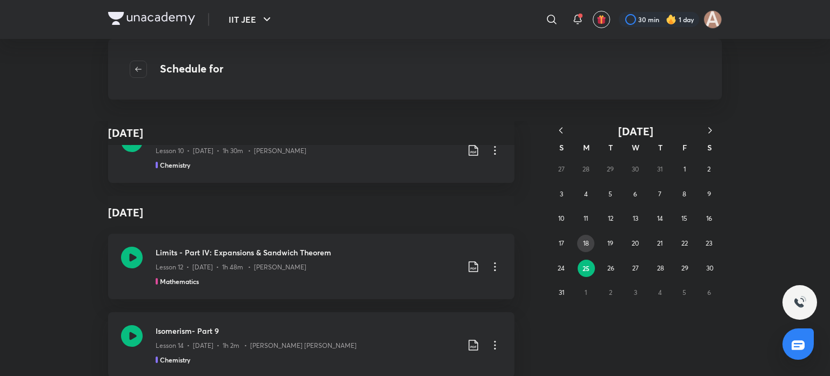
scroll to position [2581, 0]
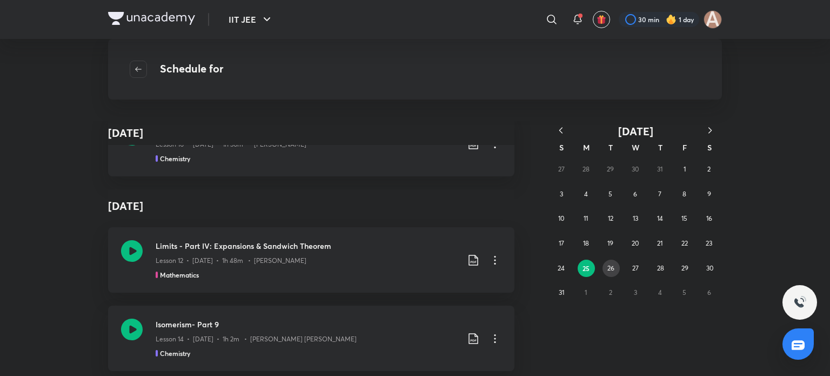
click at [613, 265] on abbr "26" at bounding box center [610, 268] width 7 height 8
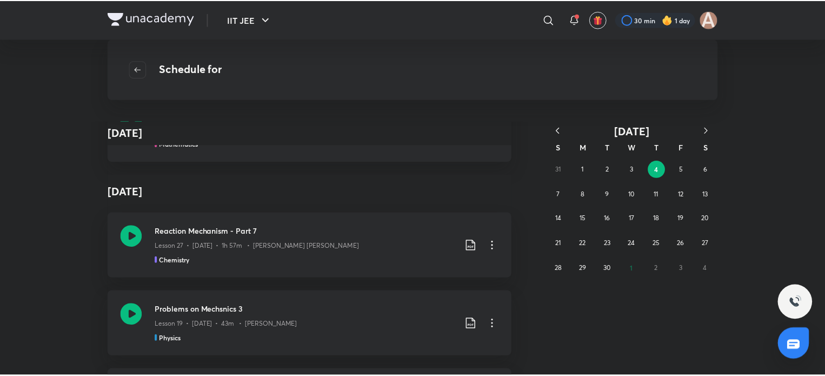
scroll to position [2739, 0]
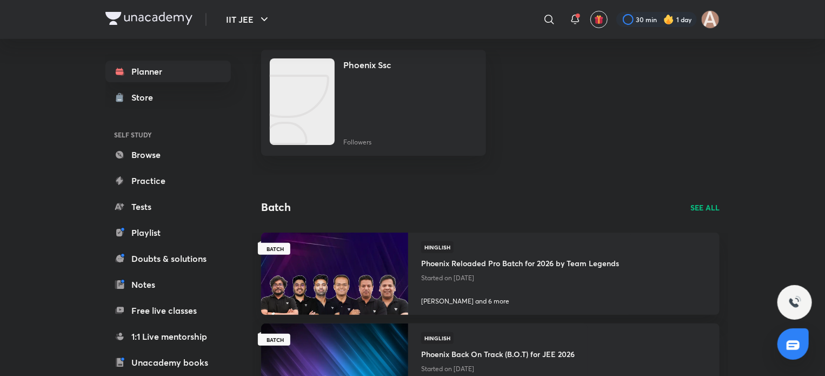
scroll to position [84, 0]
click at [344, 263] on img at bounding box center [334, 273] width 150 height 84
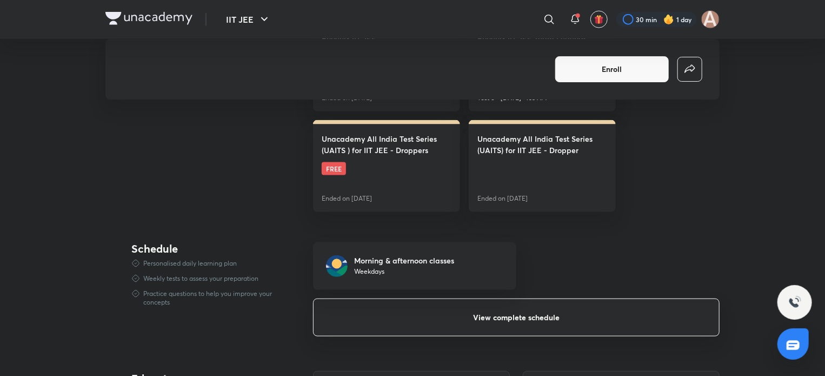
scroll to position [727, 0]
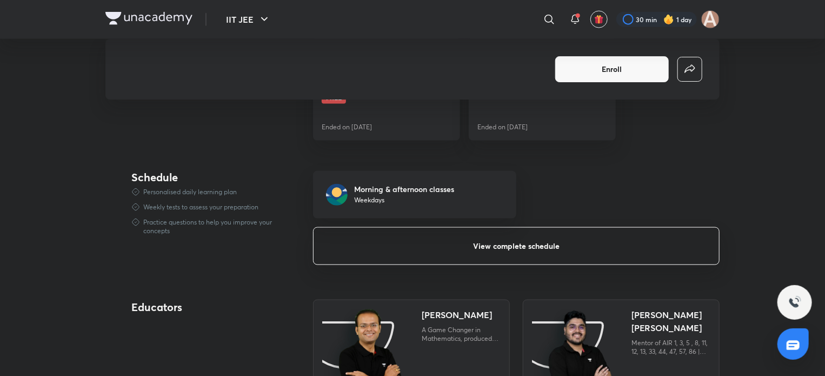
click at [519, 235] on button "View complete schedule" at bounding box center [516, 246] width 406 height 38
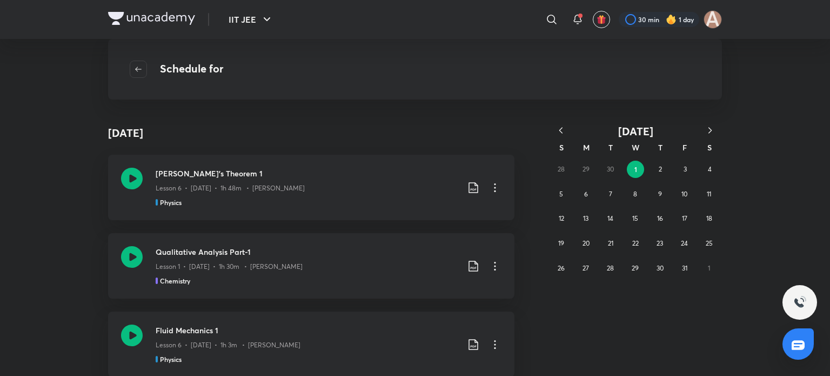
click at [565, 127] on icon "button" at bounding box center [560, 130] width 11 height 11
click at [706, 133] on icon "button" at bounding box center [710, 130] width 11 height 11
click at [704, 188] on button "13" at bounding box center [708, 193] width 17 height 17
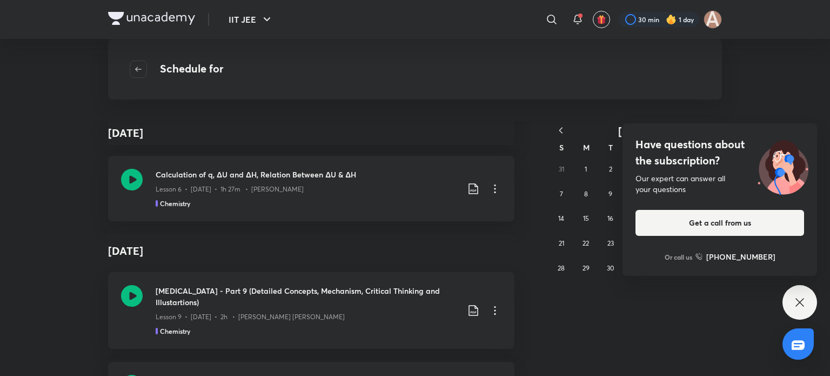
scroll to position [3207, 0]
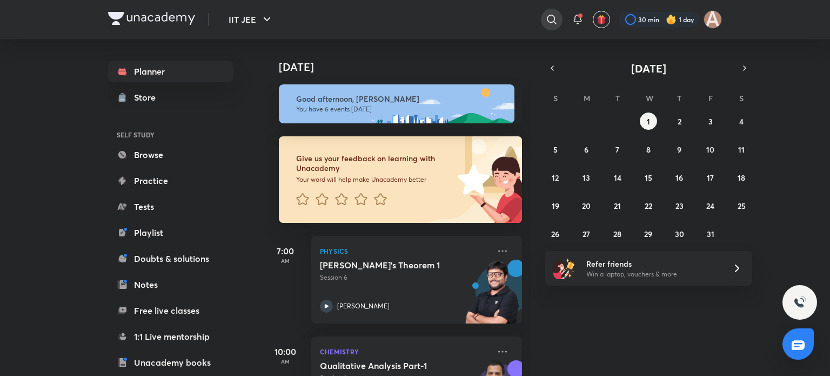
click at [545, 22] on icon at bounding box center [551, 19] width 13 height 13
type input "phoenix"
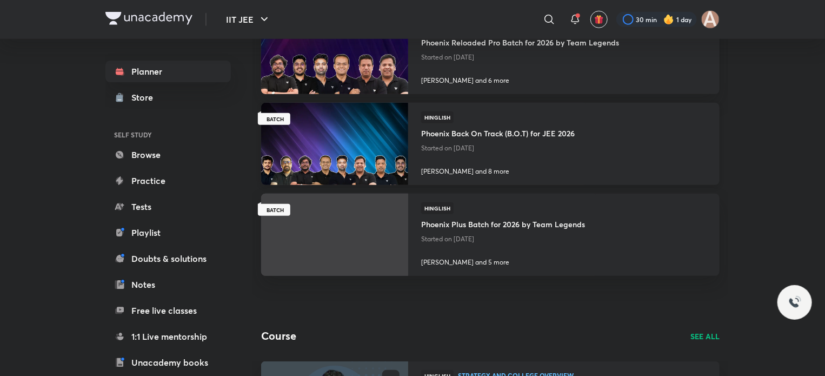
scroll to position [305, 0]
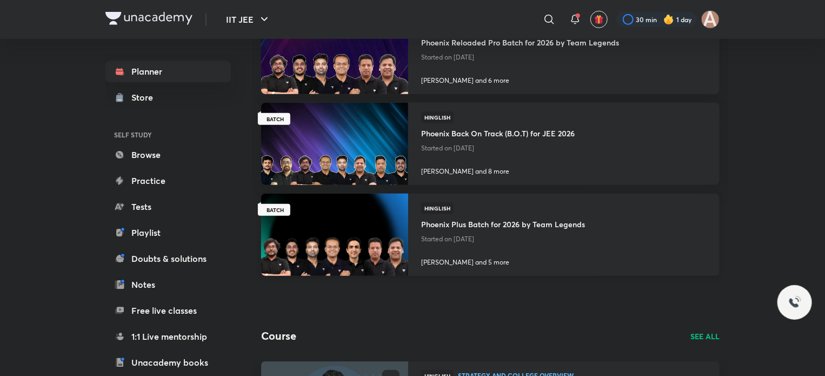
click at [365, 235] on img at bounding box center [334, 234] width 150 height 84
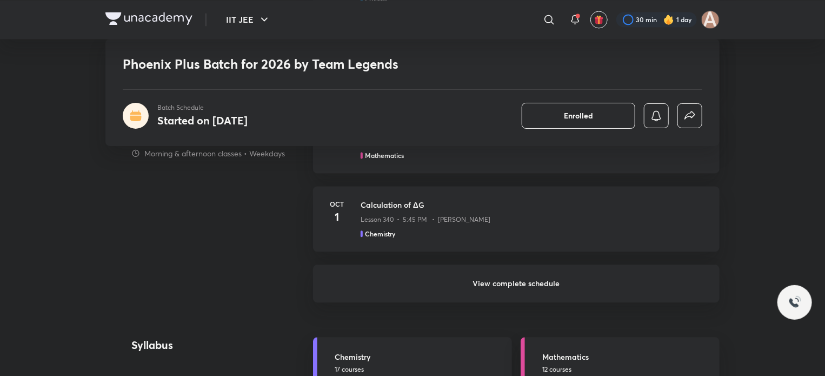
scroll to position [1117, 0]
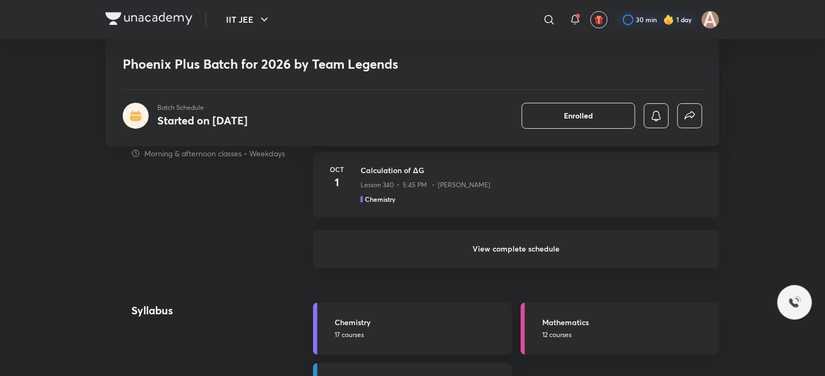
click at [406, 239] on h6 "View complete schedule" at bounding box center [516, 249] width 406 height 38
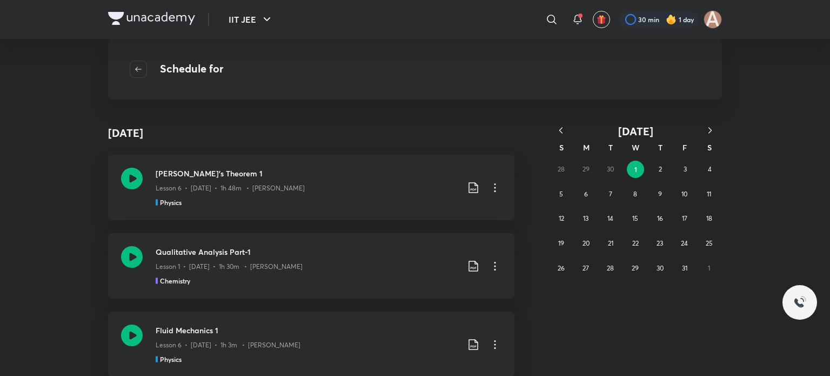
click at [565, 126] on icon "button" at bounding box center [560, 130] width 11 height 11
click at [567, 131] on button "button" at bounding box center [561, 131] width 24 height 14
click at [607, 190] on abbr "10" at bounding box center [610, 194] width 6 height 8
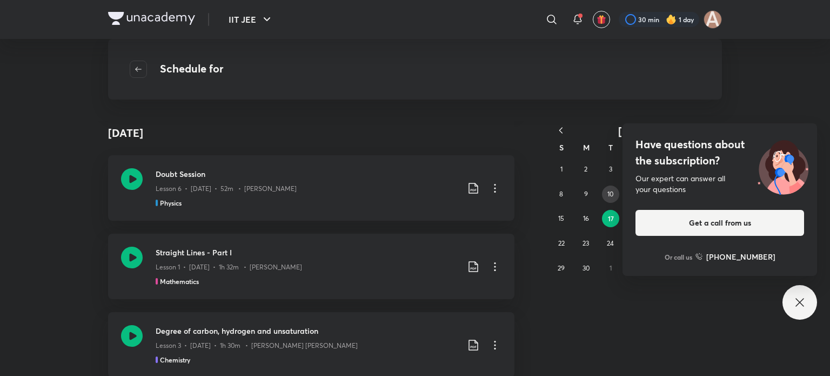
scroll to position [1781, 0]
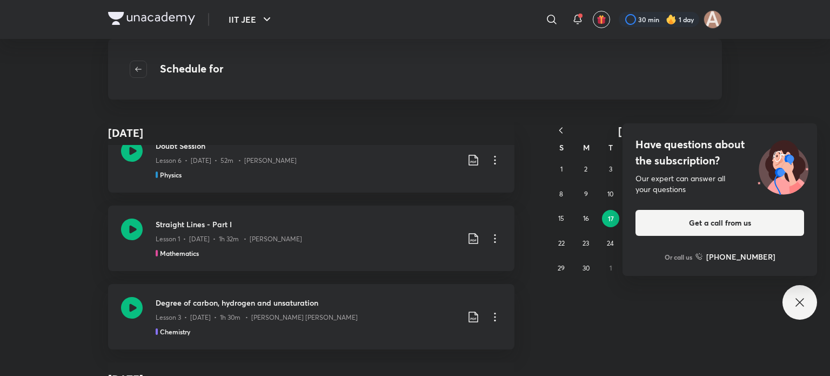
click at [798, 296] on icon at bounding box center [799, 302] width 13 height 13
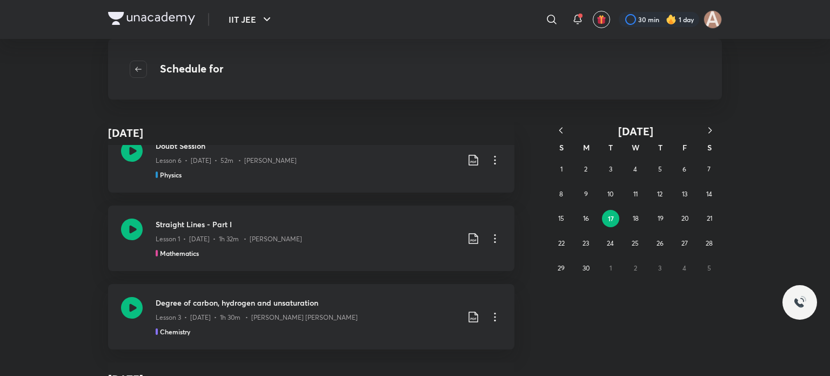
click at [712, 129] on icon "button" at bounding box center [710, 130] width 11 height 11
click at [711, 131] on icon "button" at bounding box center [710, 130] width 11 height 11
click at [566, 128] on icon "button" at bounding box center [560, 130] width 11 height 11
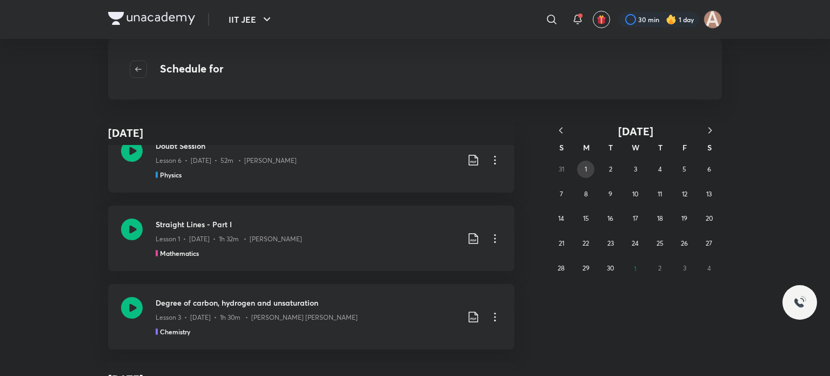
click at [589, 170] on button "1" at bounding box center [585, 168] width 17 height 17
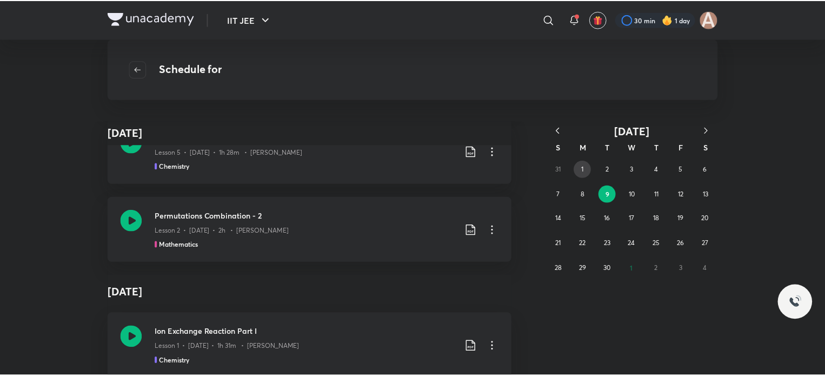
scroll to position [10632, 0]
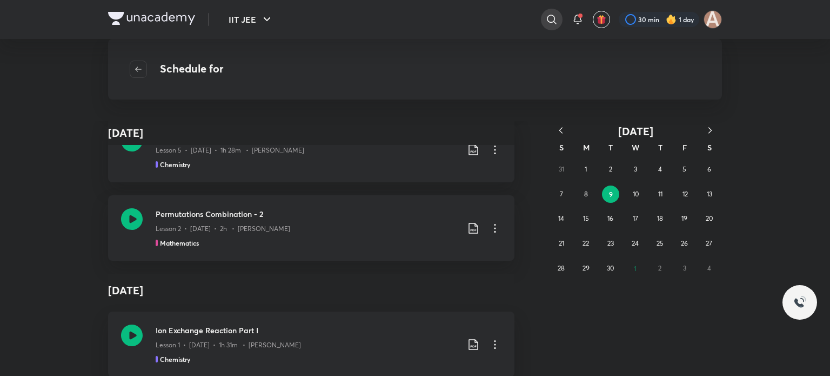
click at [550, 19] on icon at bounding box center [551, 19] width 13 height 13
type input "[PERSON_NAME] trignometry"
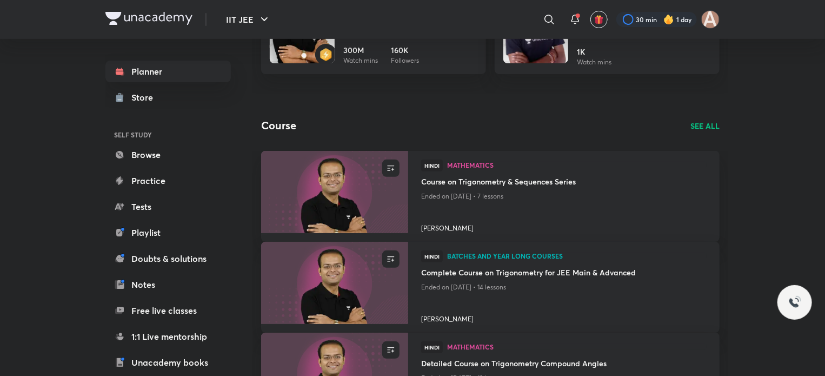
scroll to position [182, 0]
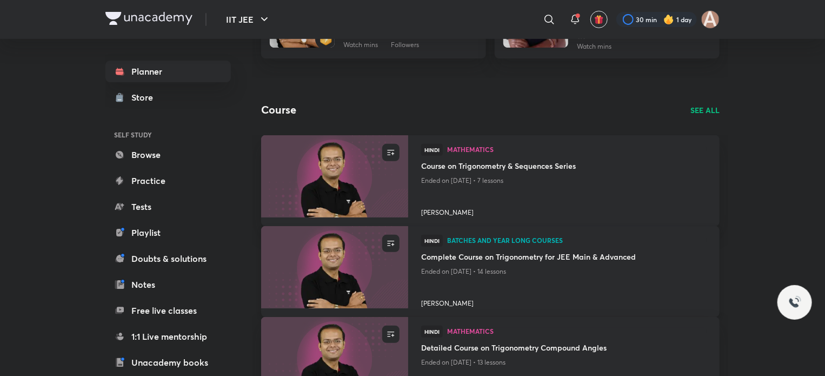
click at [338, 256] on img at bounding box center [334, 267] width 150 height 84
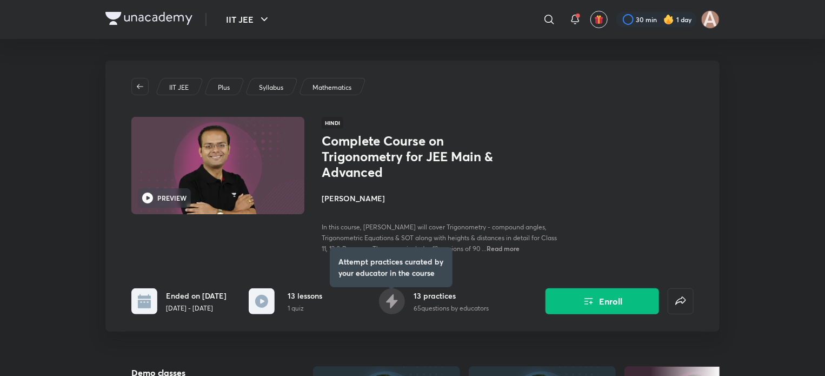
click at [590, 197] on div "Complete Course on Trigonometry for JEE Main & Advanced [PERSON_NAME] In this c…" at bounding box center [508, 193] width 372 height 121
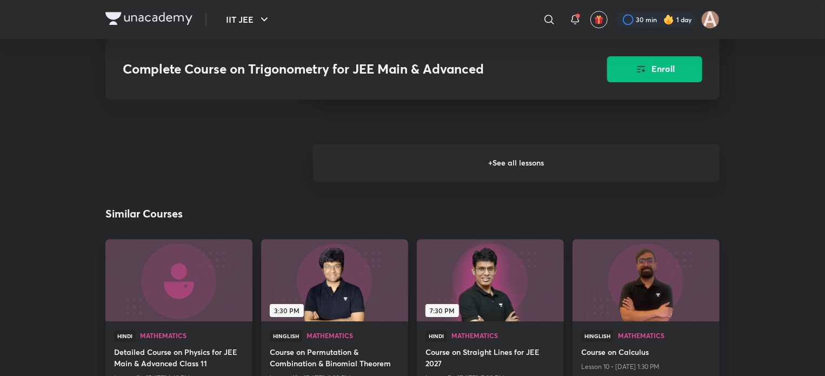
scroll to position [1521, 0]
click at [405, 166] on h6 "+ See all lessons" at bounding box center [516, 162] width 406 height 38
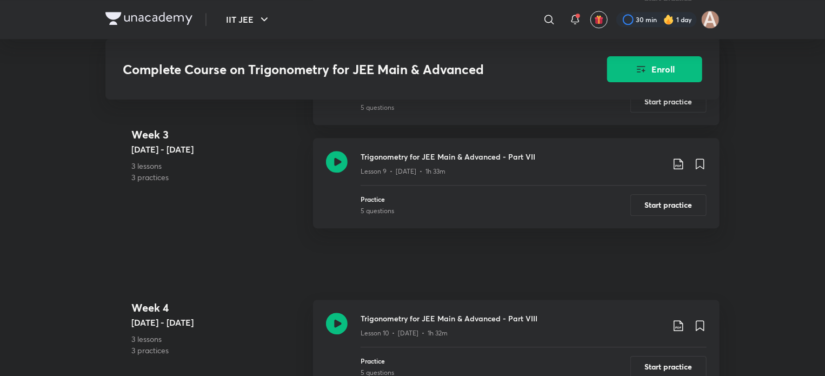
scroll to position [1340, 0]
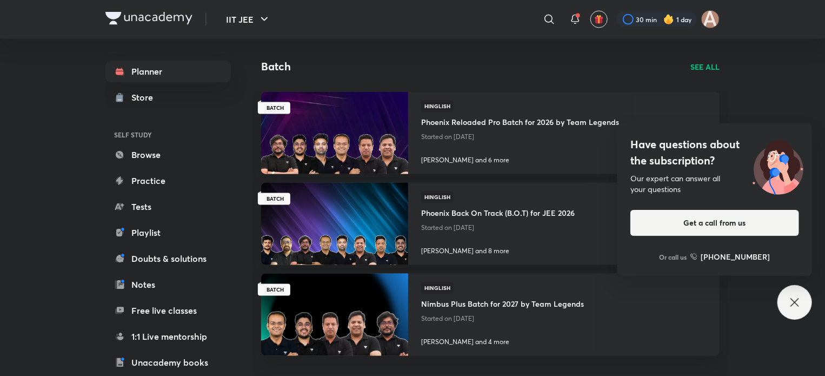
scroll to position [927, 0]
click at [329, 220] on img at bounding box center [334, 224] width 150 height 84
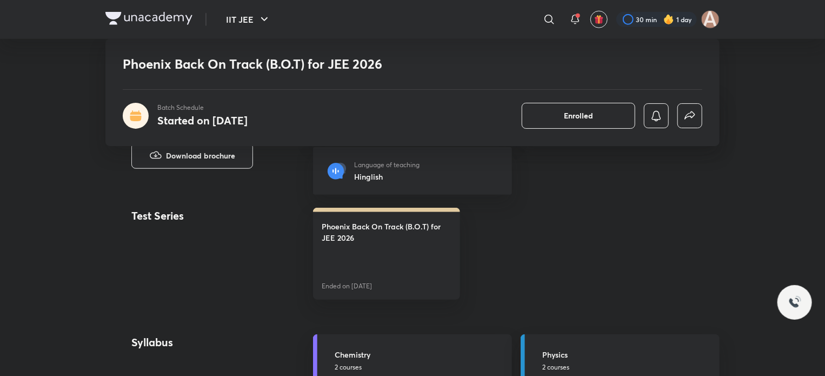
scroll to position [433, 0]
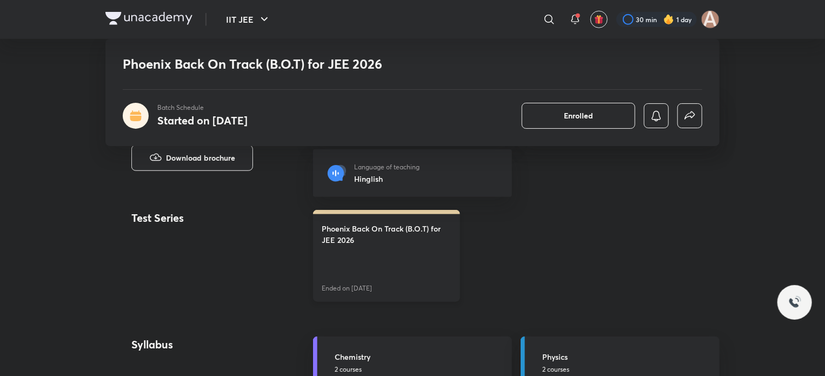
click at [376, 243] on h4 "Phoenix Back On Track (B.O.T) for JEE 2026" at bounding box center [387, 234] width 130 height 23
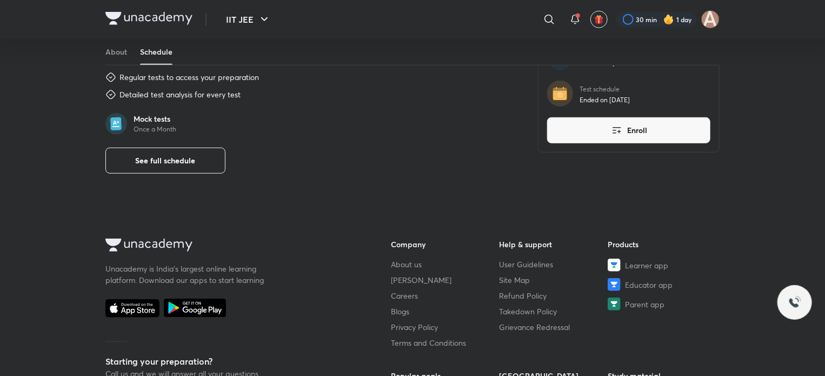
scroll to position [424, 0]
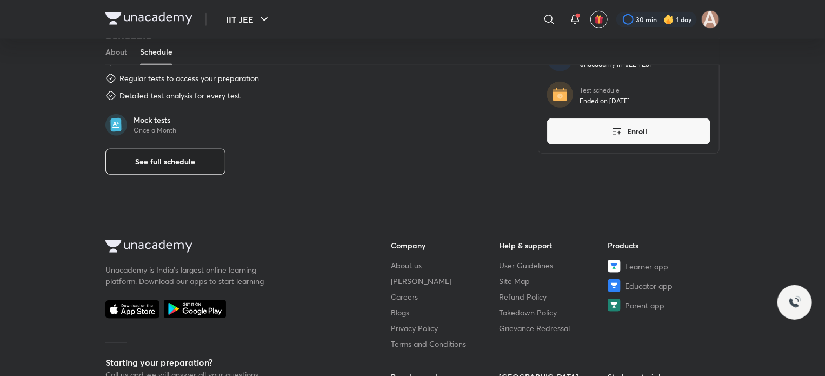
click at [203, 153] on button "See full schedule" at bounding box center [165, 162] width 120 height 26
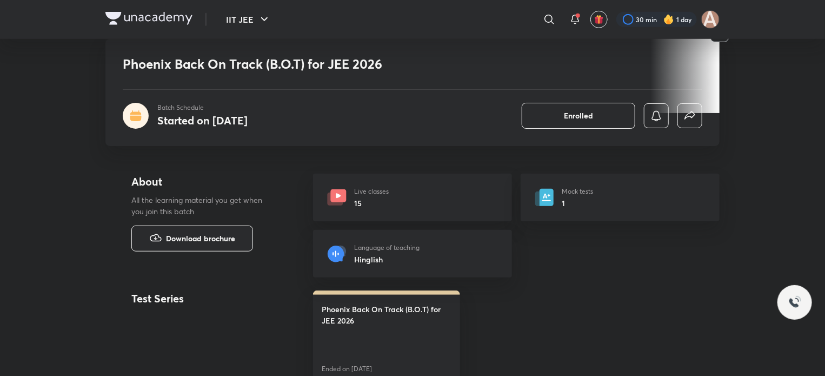
scroll to position [358, 0]
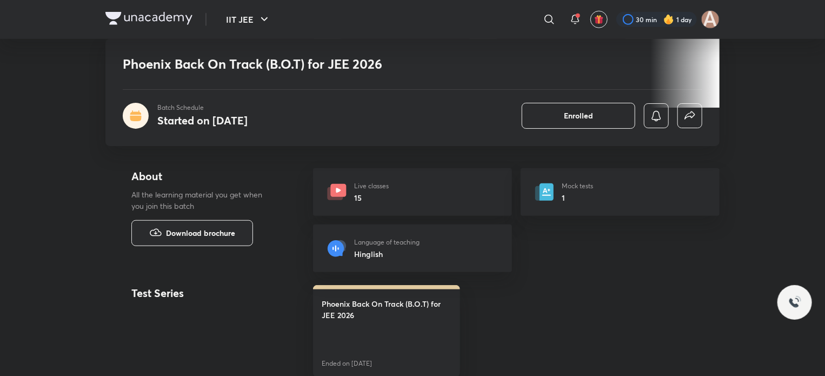
click at [413, 184] on div "Live classes 15" at bounding box center [412, 192] width 199 height 48
click at [427, 186] on div "Live classes 15" at bounding box center [412, 192] width 199 height 48
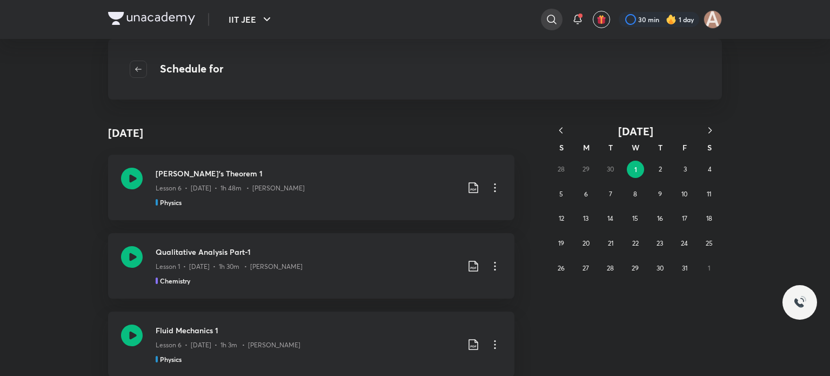
click at [554, 15] on icon at bounding box center [551, 19] width 13 height 13
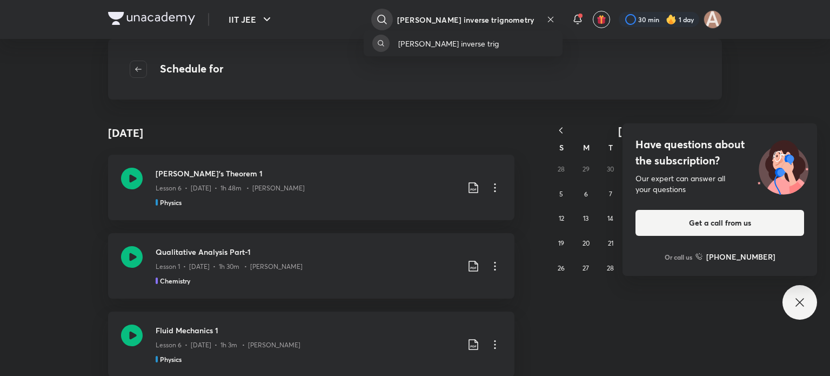
type input "[PERSON_NAME] inverse trignometry"
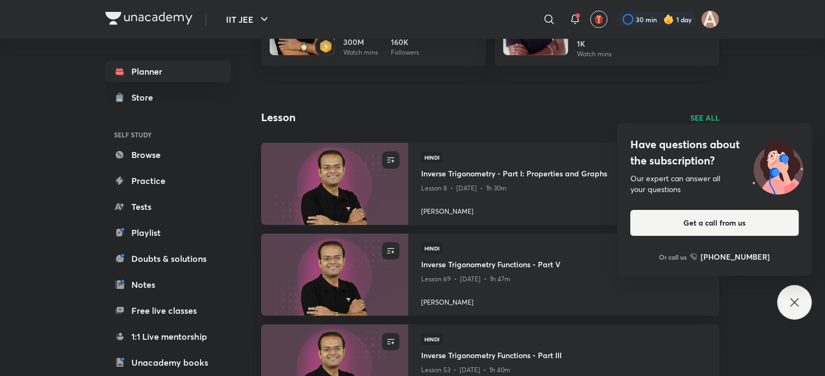
scroll to position [528, 0]
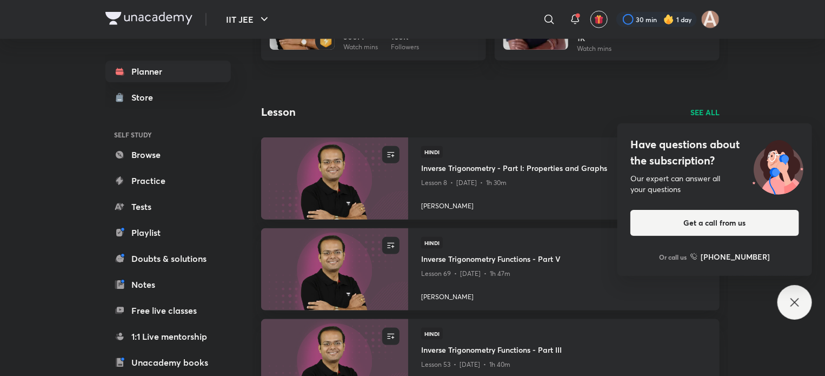
click at [789, 299] on icon at bounding box center [794, 302] width 13 height 13
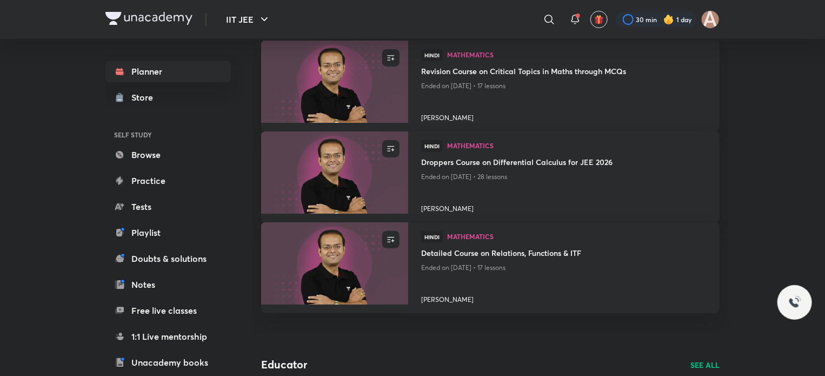
scroll to position [93, 0]
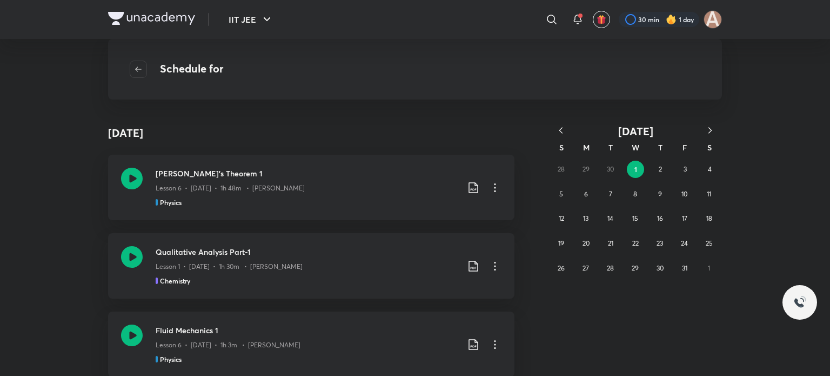
click at [560, 128] on icon "button" at bounding box center [560, 130] width 11 height 11
click at [563, 128] on icon "button" at bounding box center [560, 130] width 11 height 11
click at [605, 192] on button "10" at bounding box center [610, 193] width 17 height 17
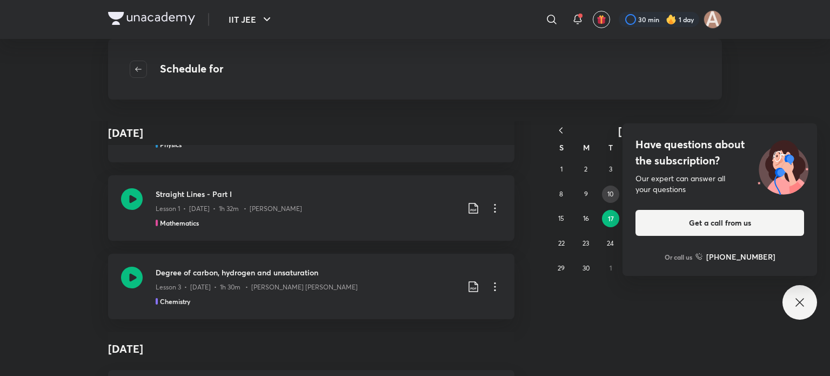
scroll to position [1815, 0]
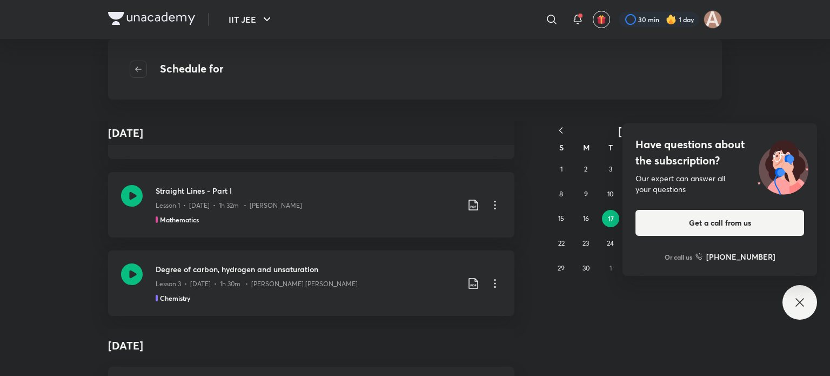
click at [806, 303] on div "Have questions about the subscription? Our expert can answer all your questions…" at bounding box center [799, 302] width 35 height 35
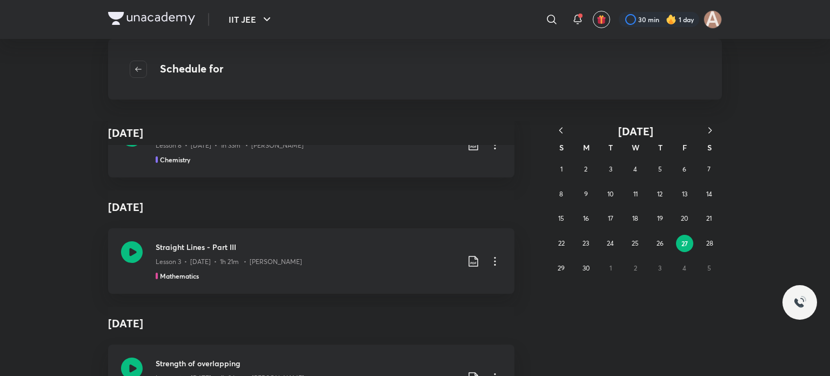
scroll to position [4117, 0]
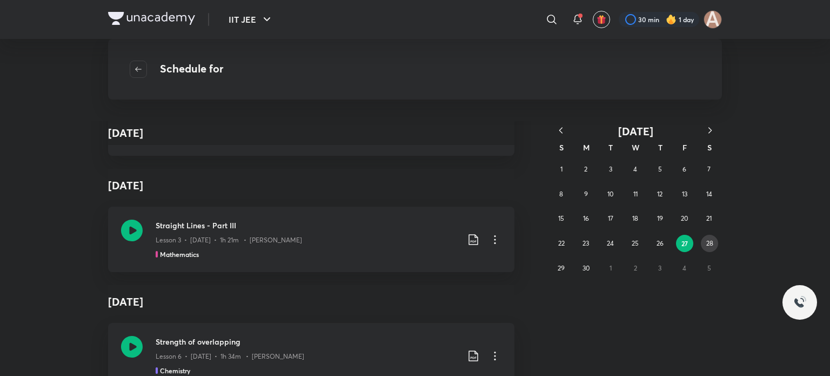
drag, startPoint x: 704, startPoint y: 229, endPoint x: 705, endPoint y: 236, distance: 7.0
click at [705, 236] on div "1 2 3 4 5 6 7 8 9 10 11 12 13 14 15 16 17 18 19 20 21 22 23 24 25 26 27 28 29 3…" at bounding box center [635, 218] width 173 height 123
click at [705, 236] on button "28" at bounding box center [709, 243] width 17 height 17
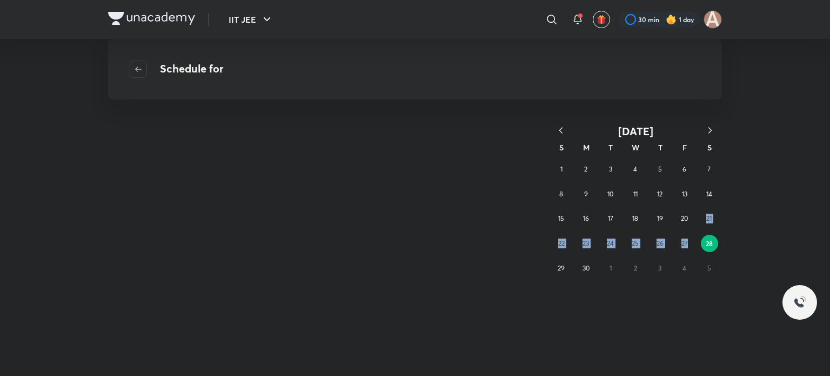
scroll to position [0, 0]
click at [647, 304] on div "[DATE] S M T W T F S 1 2 3 4 5 6 7 8 9 10 11 12 13 14 15 16 17 18 19 20 21 22 2…" at bounding box center [415, 248] width 830 height 255
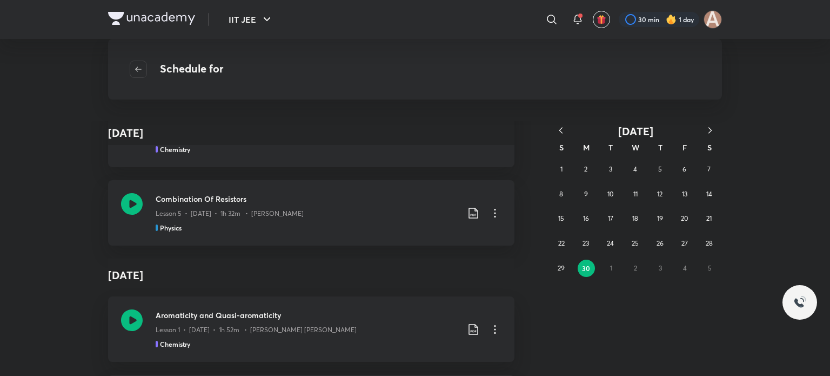
scroll to position [834, 0]
click at [713, 124] on button "button" at bounding box center [710, 131] width 24 height 14
click at [605, 171] on button "1" at bounding box center [611, 168] width 17 height 17
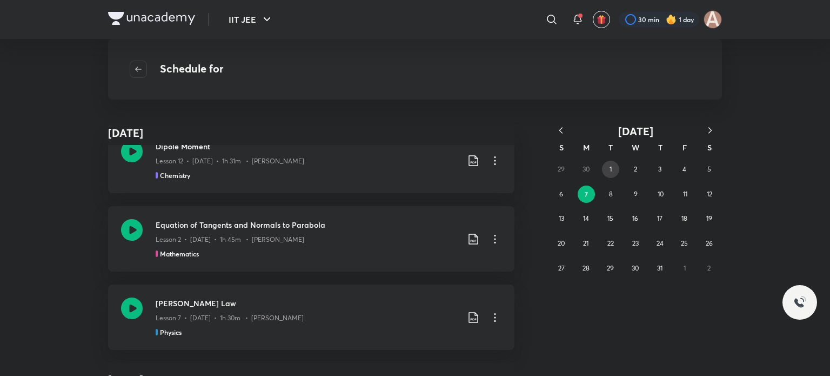
scroll to position [8139, 0]
click at [606, 216] on button "15" at bounding box center [610, 218] width 17 height 17
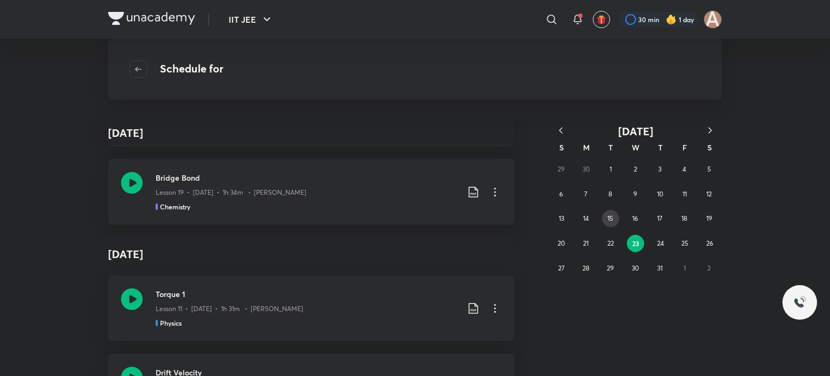
scroll to position [3944, 0]
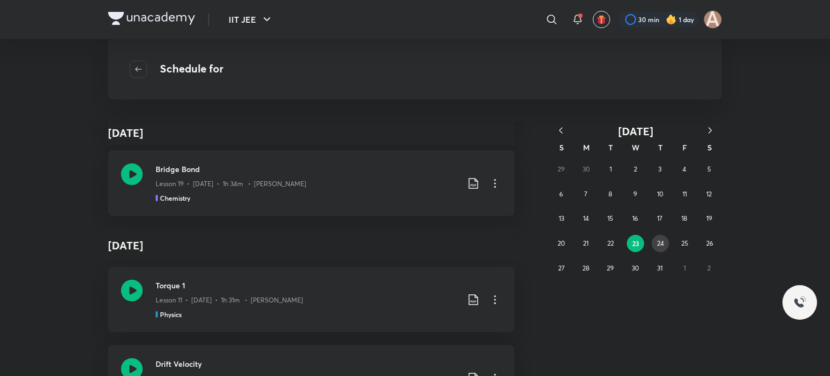
click at [659, 239] on abbr "24" at bounding box center [660, 243] width 7 height 8
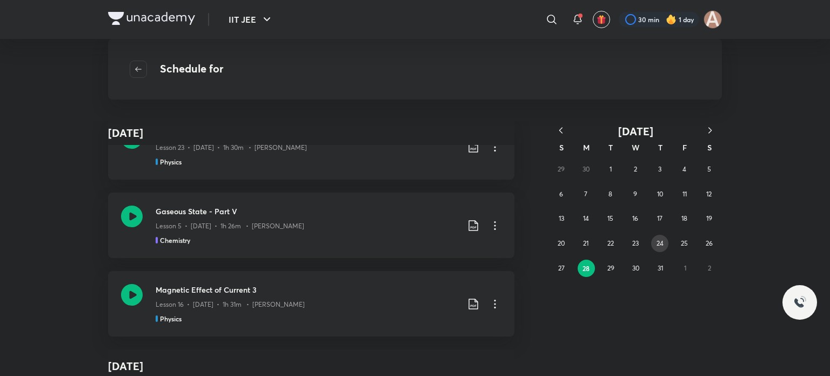
scroll to position [2656, 0]
click at [709, 131] on icon "button" at bounding box center [710, 130] width 11 height 11
click at [674, 168] on div "27 28 29 30 31 1 2 3 4 5 6 7 8 9 10 11 12 13 14 15 16 17 18 19 20 21 22 23 24 2…" at bounding box center [635, 231] width 173 height 148
click at [679, 168] on button "1" at bounding box center [685, 168] width 17 height 17
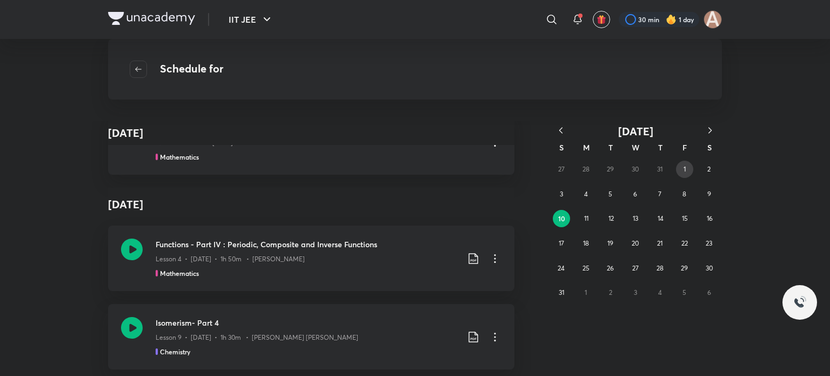
scroll to position [2665, 0]
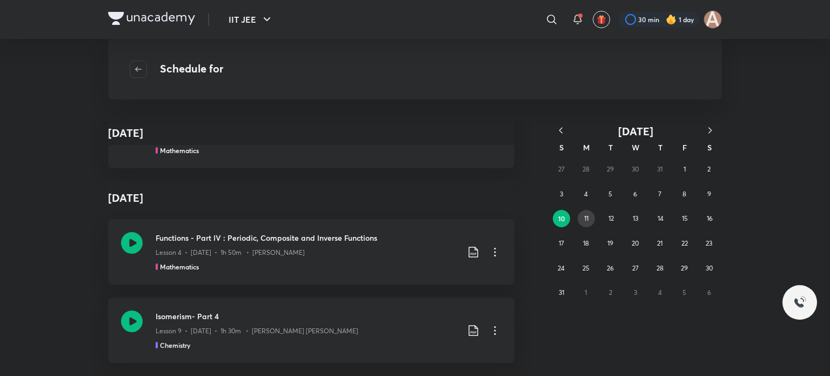
click at [585, 218] on abbr "11" at bounding box center [586, 218] width 4 height 8
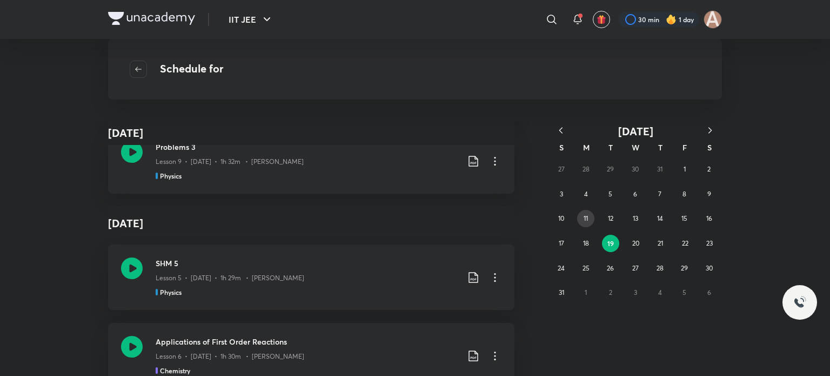
scroll to position [24475, 0]
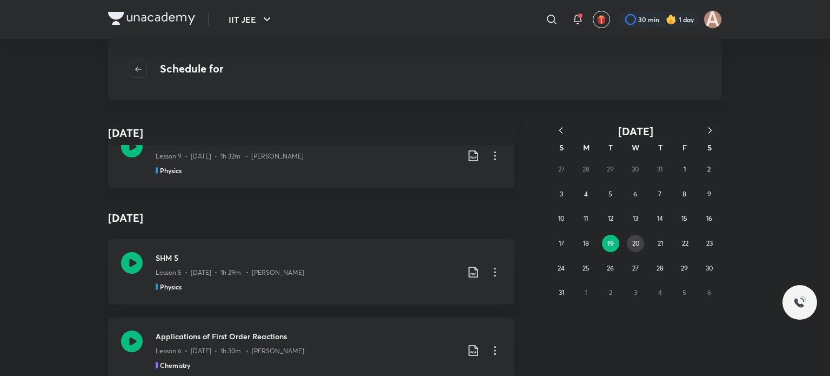
click at [637, 246] on abbr "20" at bounding box center [635, 243] width 7 height 8
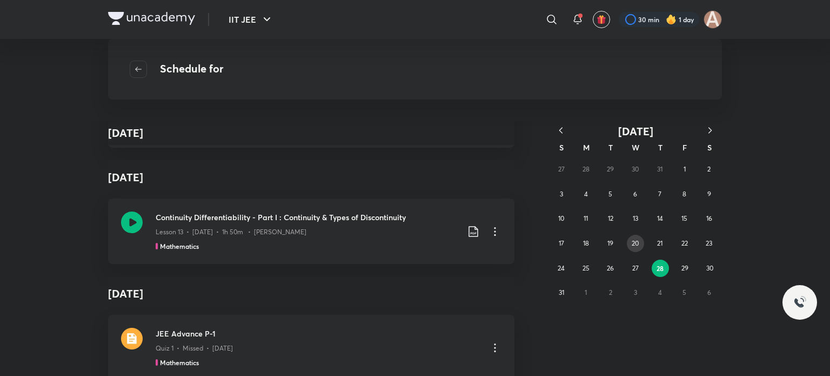
scroll to position [5388, 0]
click at [684, 269] on abbr "29" at bounding box center [684, 268] width 7 height 8
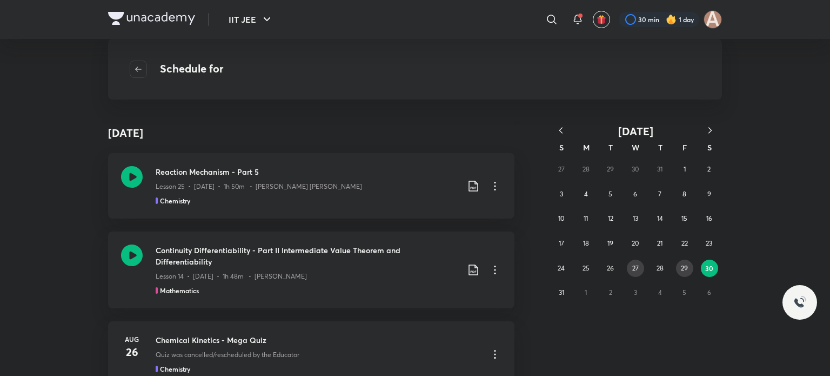
scroll to position [1834, 0]
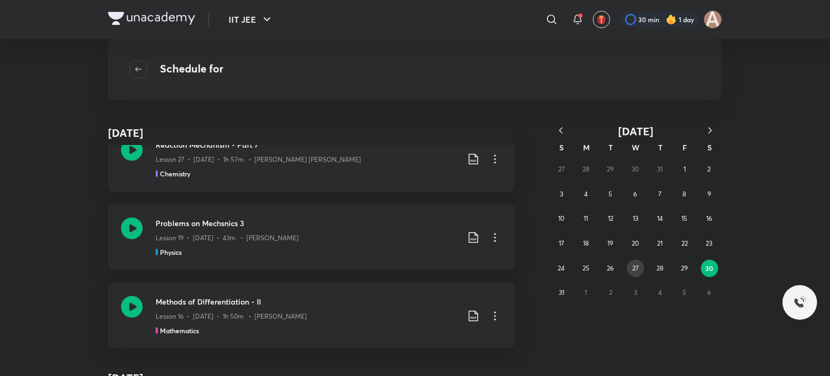
click at [637, 262] on button "27" at bounding box center [635, 267] width 17 height 17
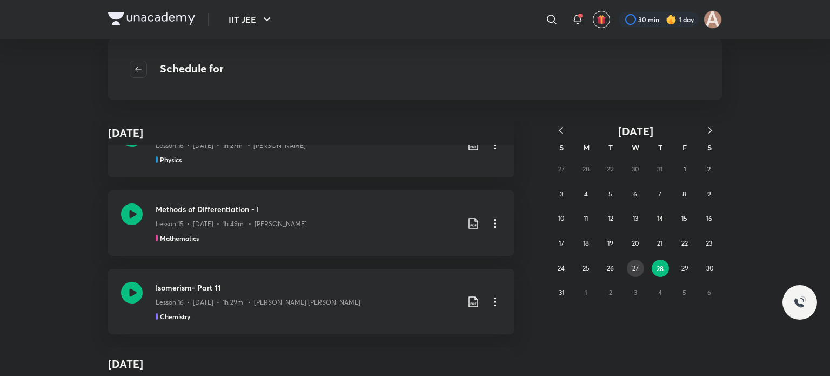
scroll to position [317, 0]
click at [605, 267] on button "26" at bounding box center [610, 267] width 17 height 17
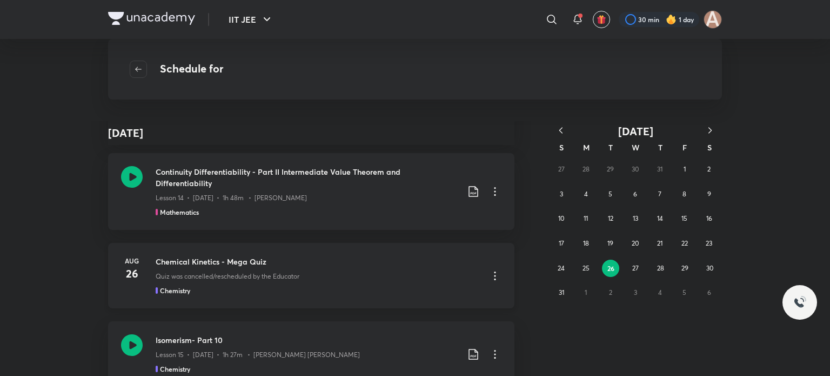
scroll to position [0, 0]
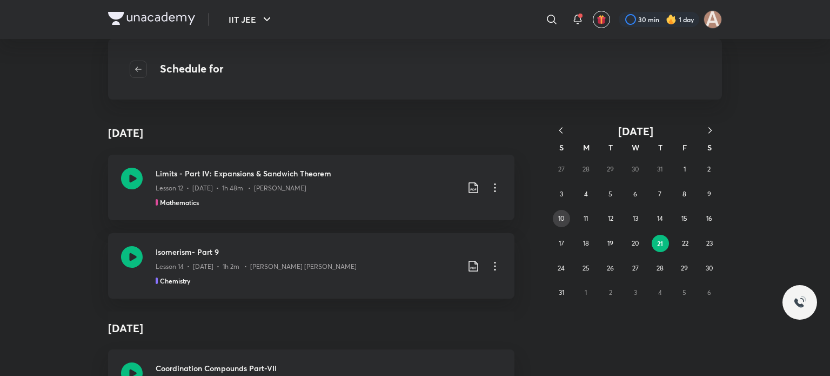
click at [557, 216] on button "10" at bounding box center [561, 218] width 17 height 17
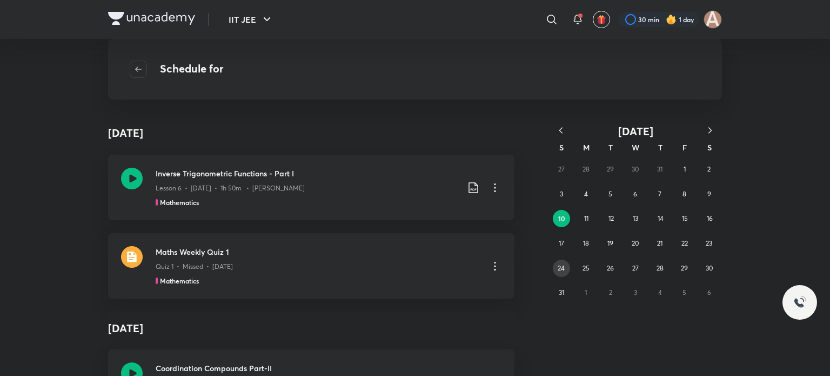
click at [566, 266] on button "24" at bounding box center [561, 267] width 17 height 17
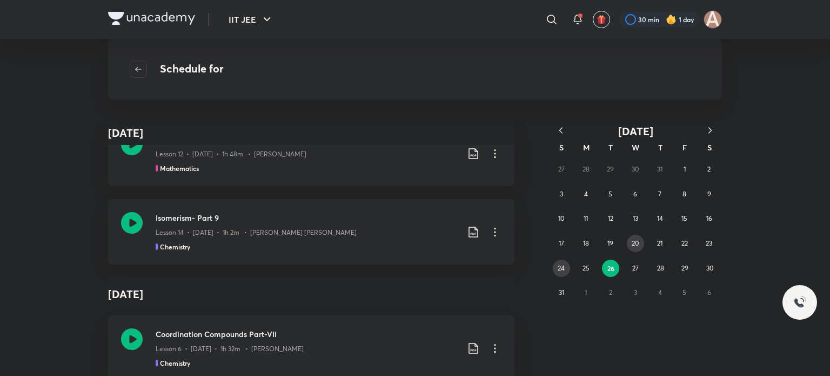
scroll to position [4522, 0]
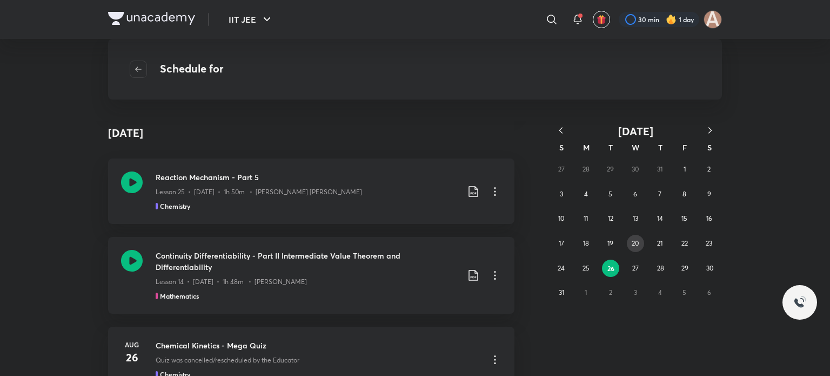
click at [638, 239] on abbr "20" at bounding box center [635, 243] width 7 height 8
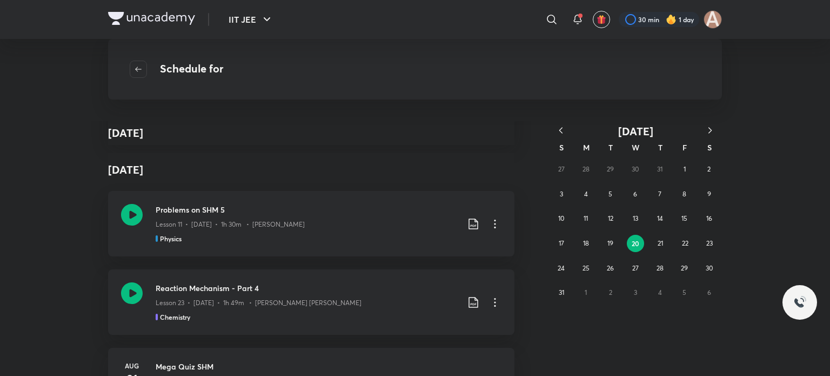
scroll to position [1487, 0]
click at [704, 237] on button "23" at bounding box center [709, 243] width 17 height 17
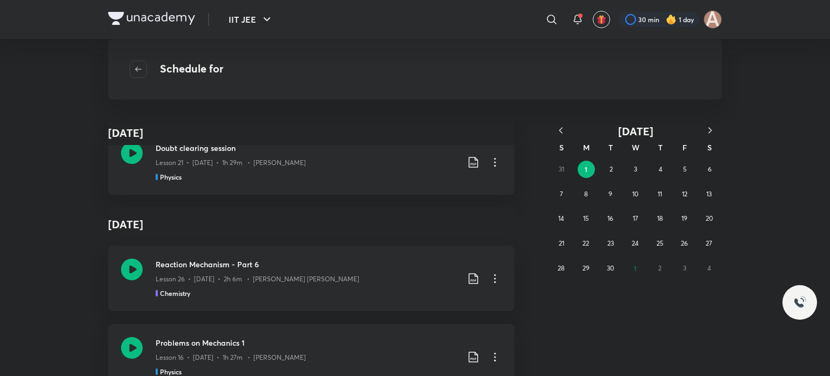
scroll to position [30509, 0]
click at [610, 163] on button "2" at bounding box center [611, 168] width 17 height 17
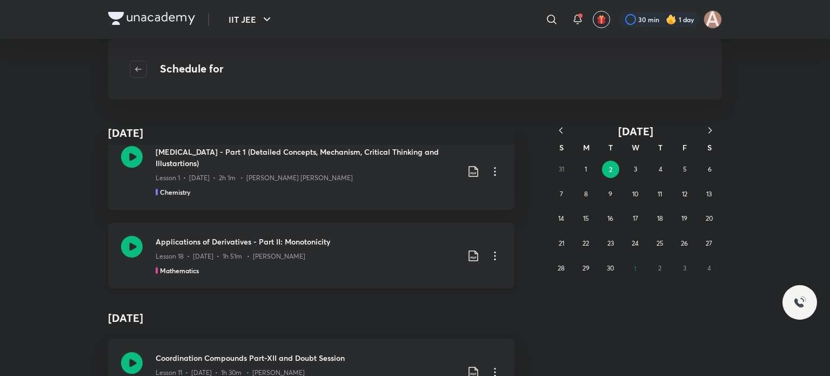
scroll to position [31, 0]
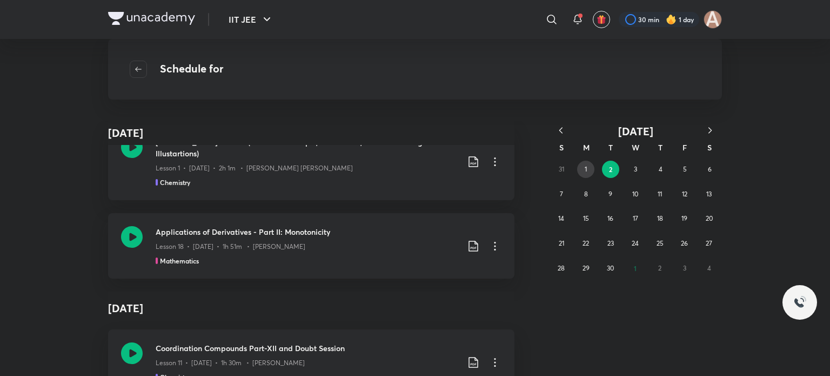
click at [587, 165] on button "1" at bounding box center [585, 168] width 17 height 17
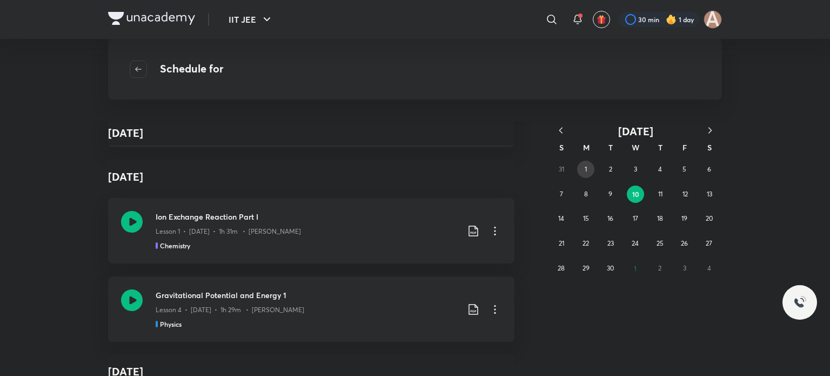
scroll to position [33870, 0]
click at [633, 190] on abbr "10" at bounding box center [635, 194] width 7 height 9
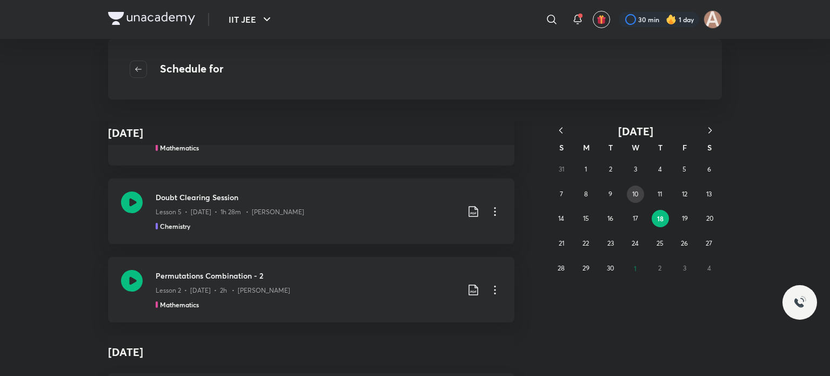
scroll to position [8104, 0]
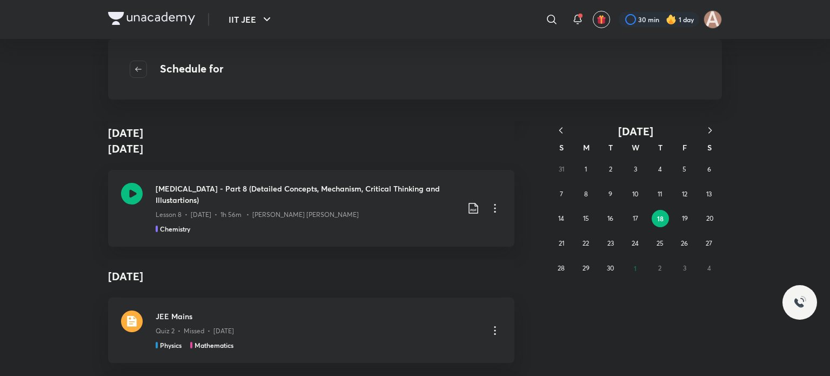
click at [657, 212] on button "18" at bounding box center [660, 218] width 17 height 17
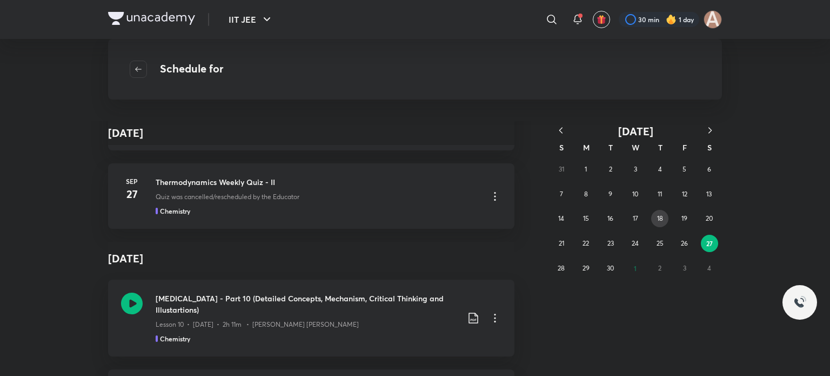
scroll to position [2661, 0]
click at [708, 239] on abbr "27" at bounding box center [709, 243] width 6 height 9
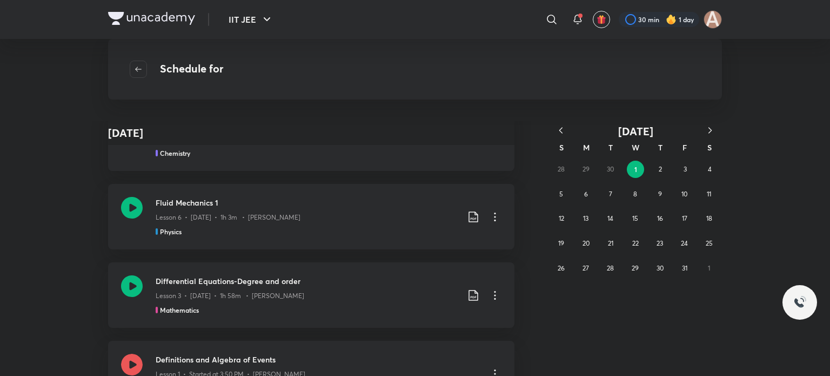
scroll to position [1727, 0]
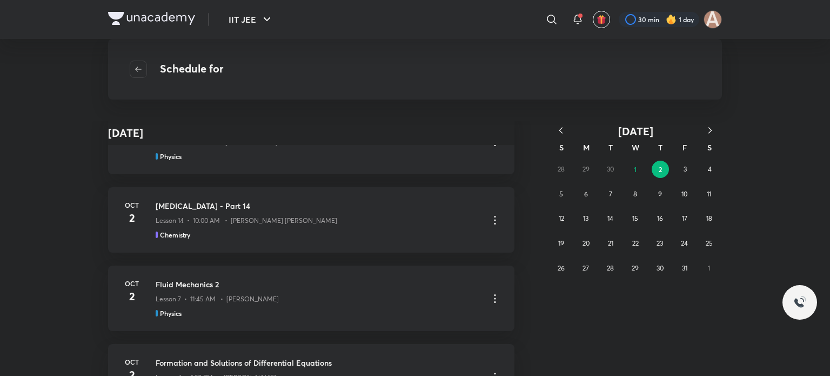
scroll to position [2129, 0]
